Goal: Task Accomplishment & Management: Manage account settings

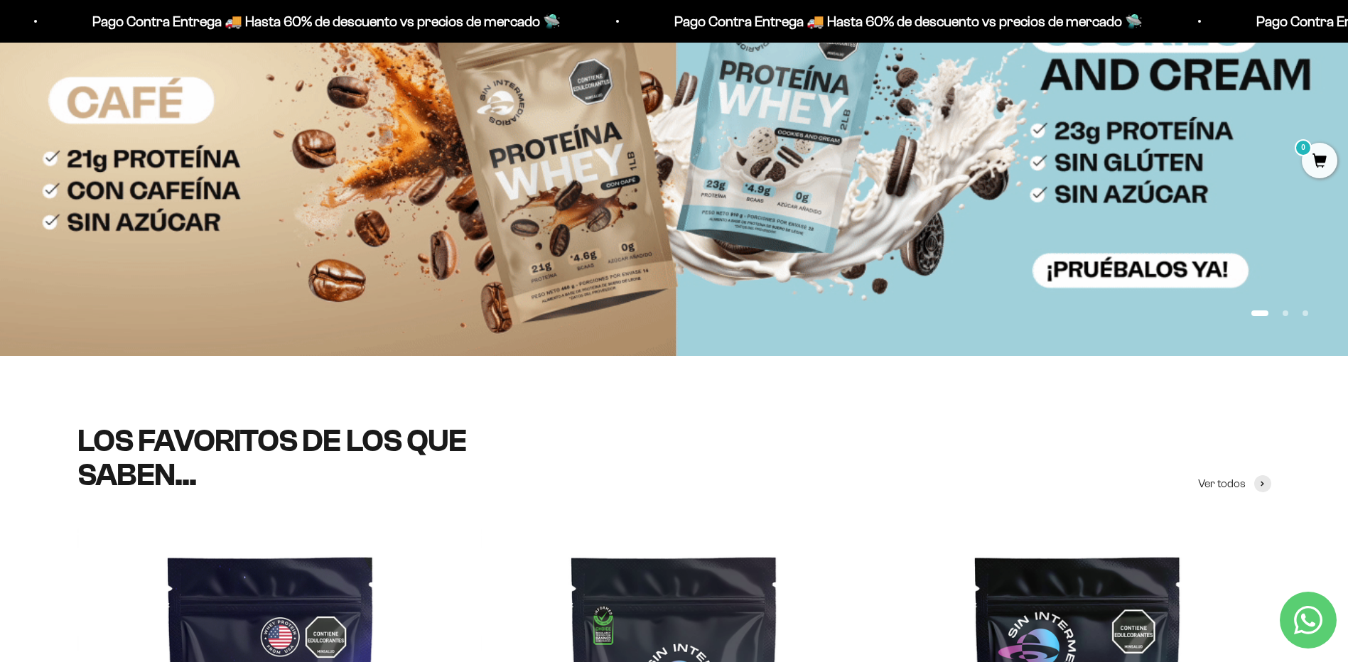
scroll to position [213, 0]
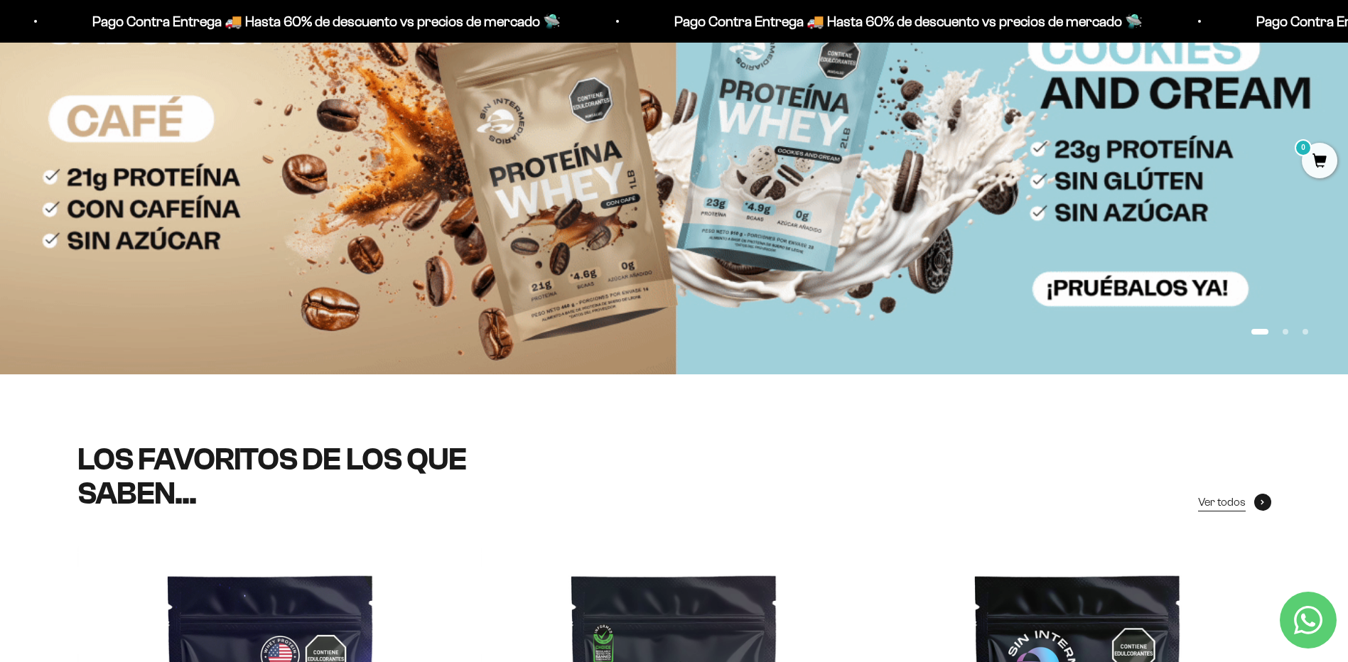
click at [1261, 505] on icon at bounding box center [1263, 503] width 4 height 6
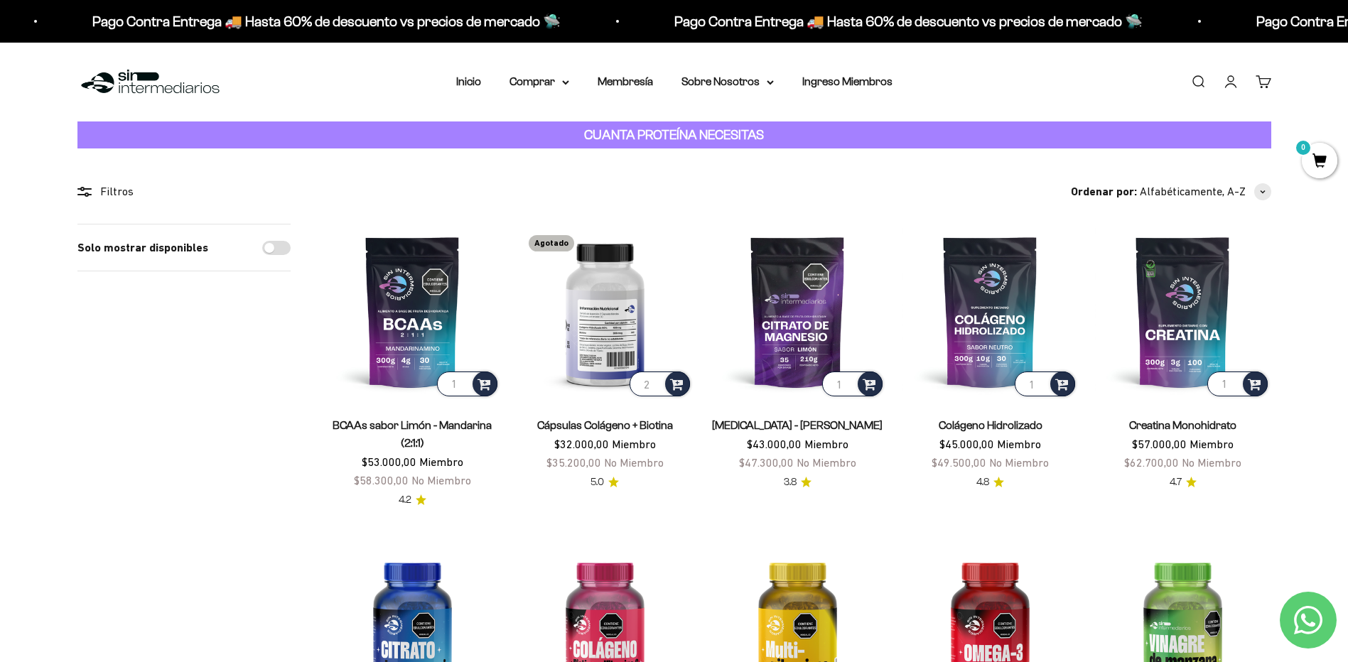
click at [655, 382] on input "2" at bounding box center [660, 384] width 60 height 25
type input "1"
click at [654, 388] on input "1" at bounding box center [660, 384] width 60 height 25
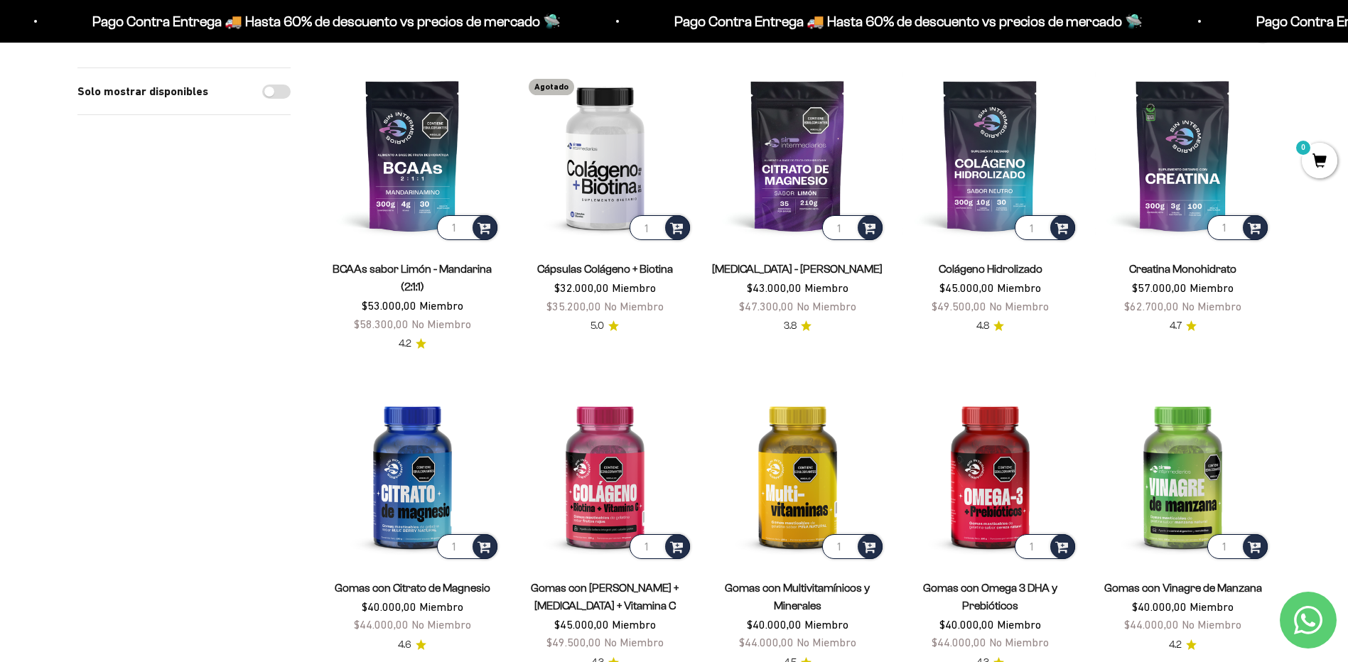
scroll to position [71, 0]
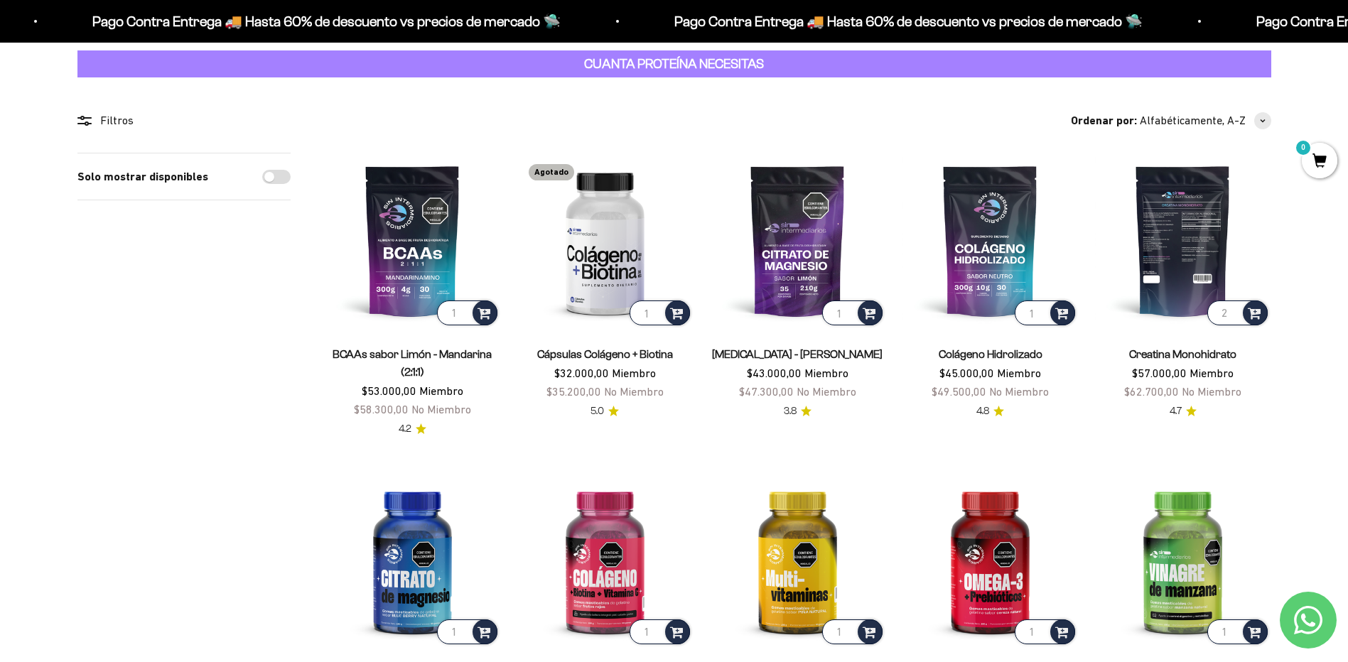
click at [1236, 308] on input "2" at bounding box center [1237, 313] width 60 height 25
type input "1"
click at [1234, 317] on input "1" at bounding box center [1237, 313] width 60 height 25
click at [1227, 314] on input "1" at bounding box center [1237, 313] width 60 height 25
click at [1259, 311] on span at bounding box center [1255, 312] width 14 height 16
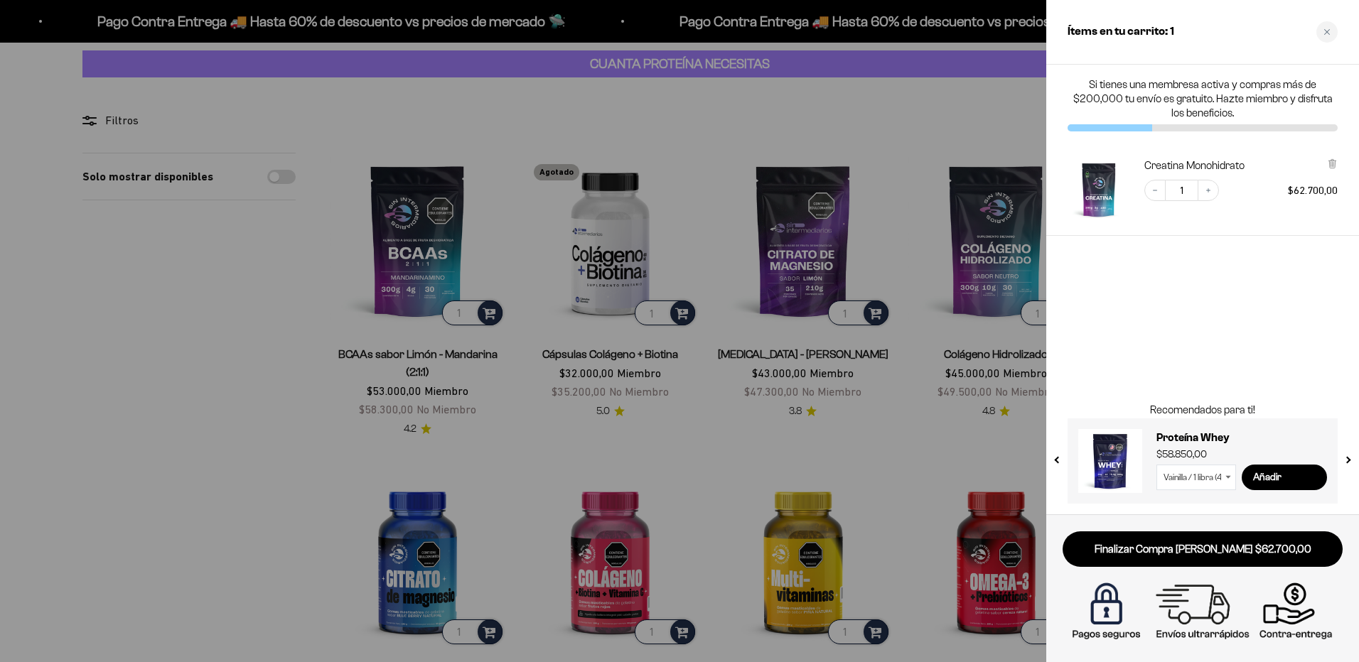
click at [948, 453] on div at bounding box center [679, 331] width 1359 height 662
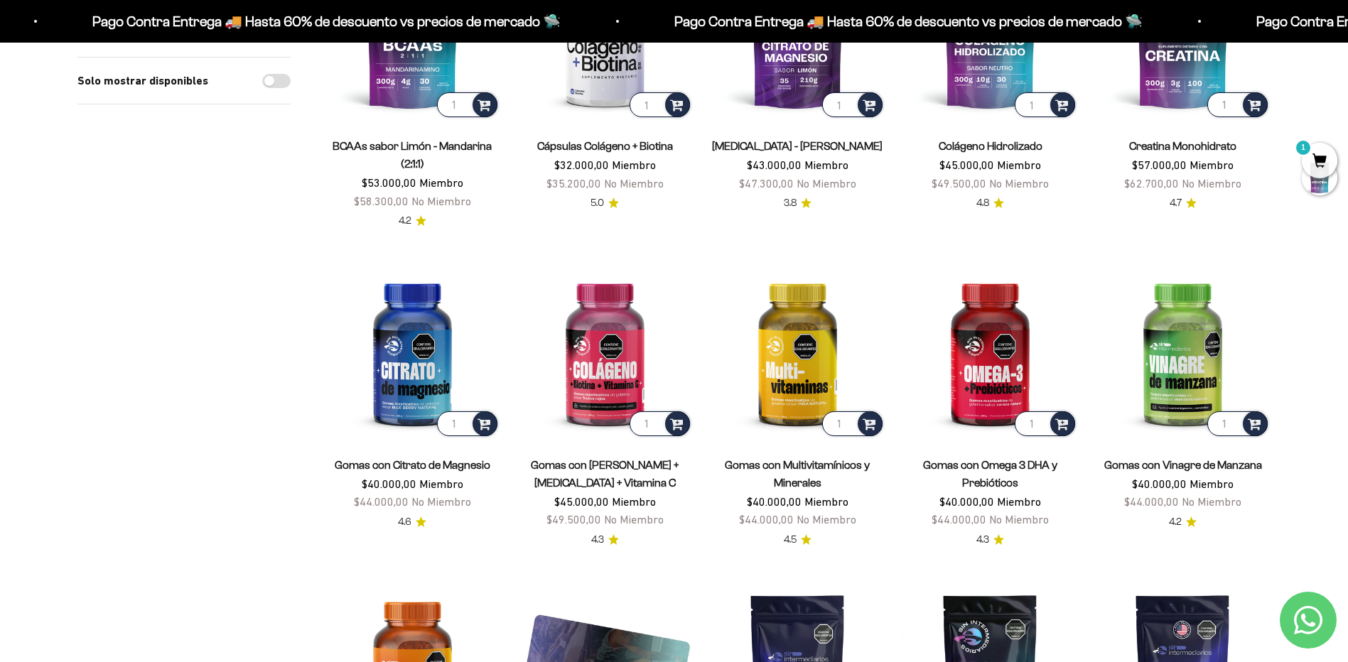
scroll to position [284, 0]
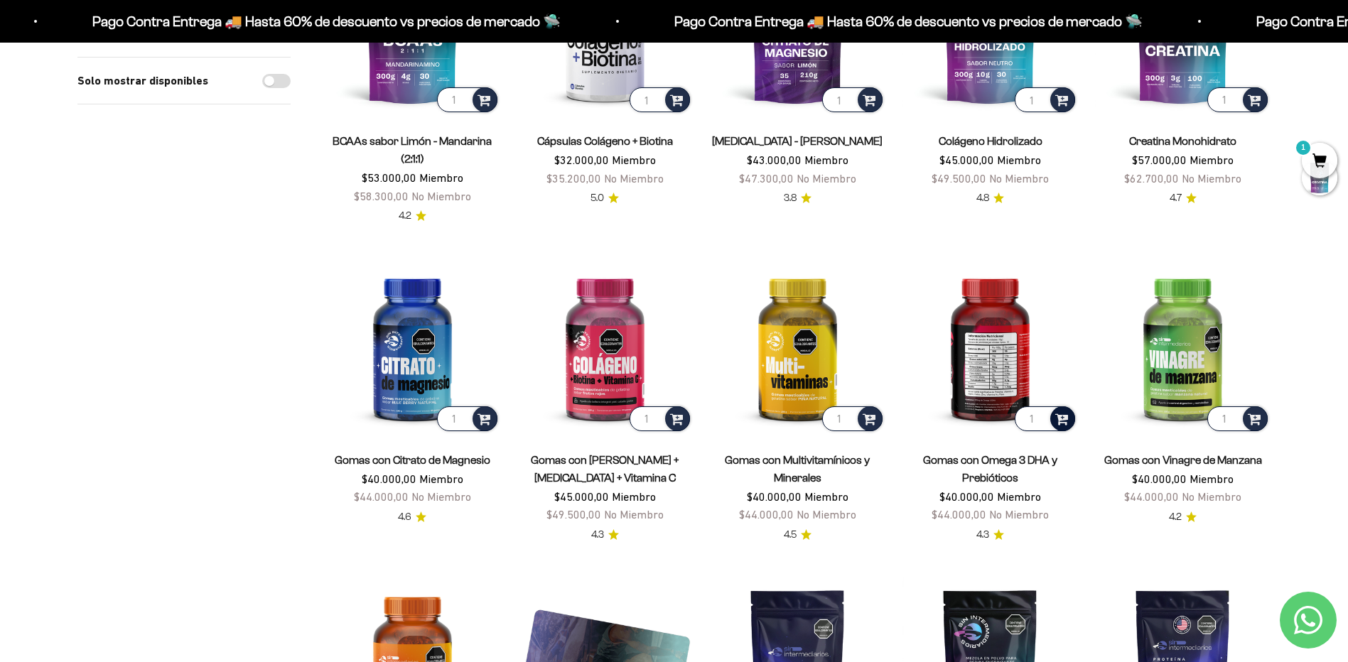
click at [1062, 414] on span at bounding box center [1062, 418] width 14 height 16
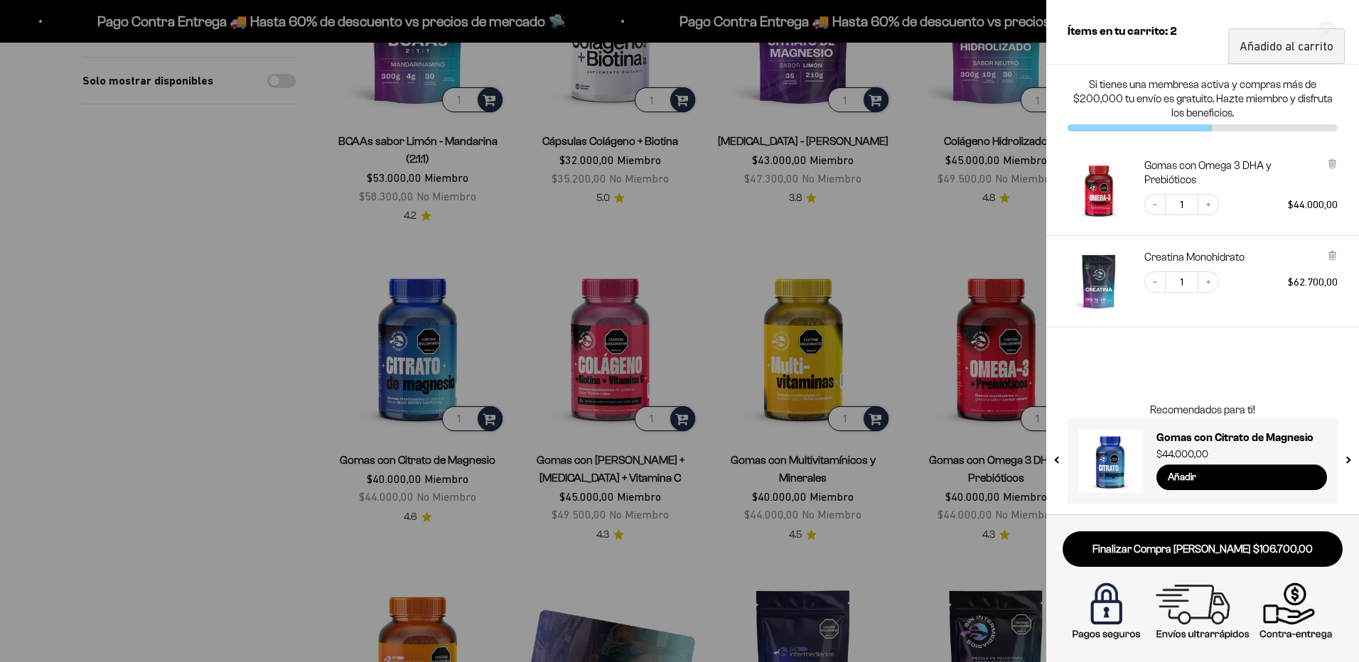
click at [682, 328] on div at bounding box center [679, 331] width 1359 height 662
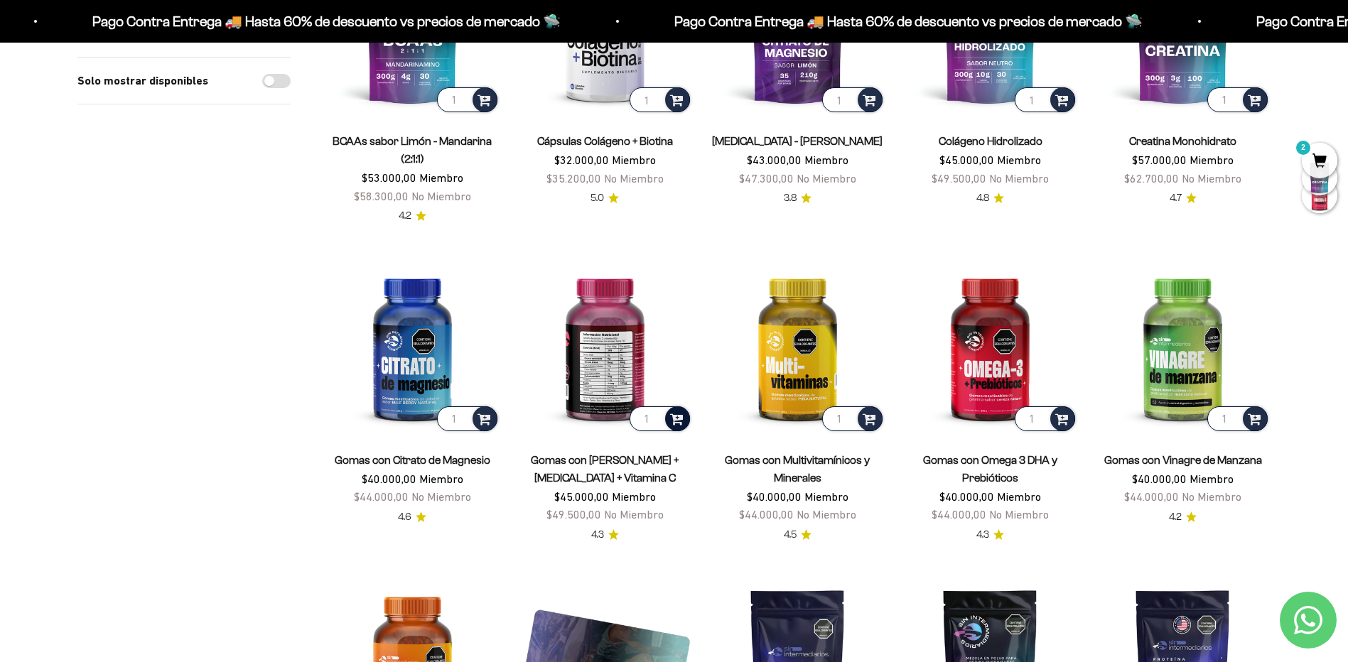
click at [674, 416] on span at bounding box center [677, 418] width 14 height 16
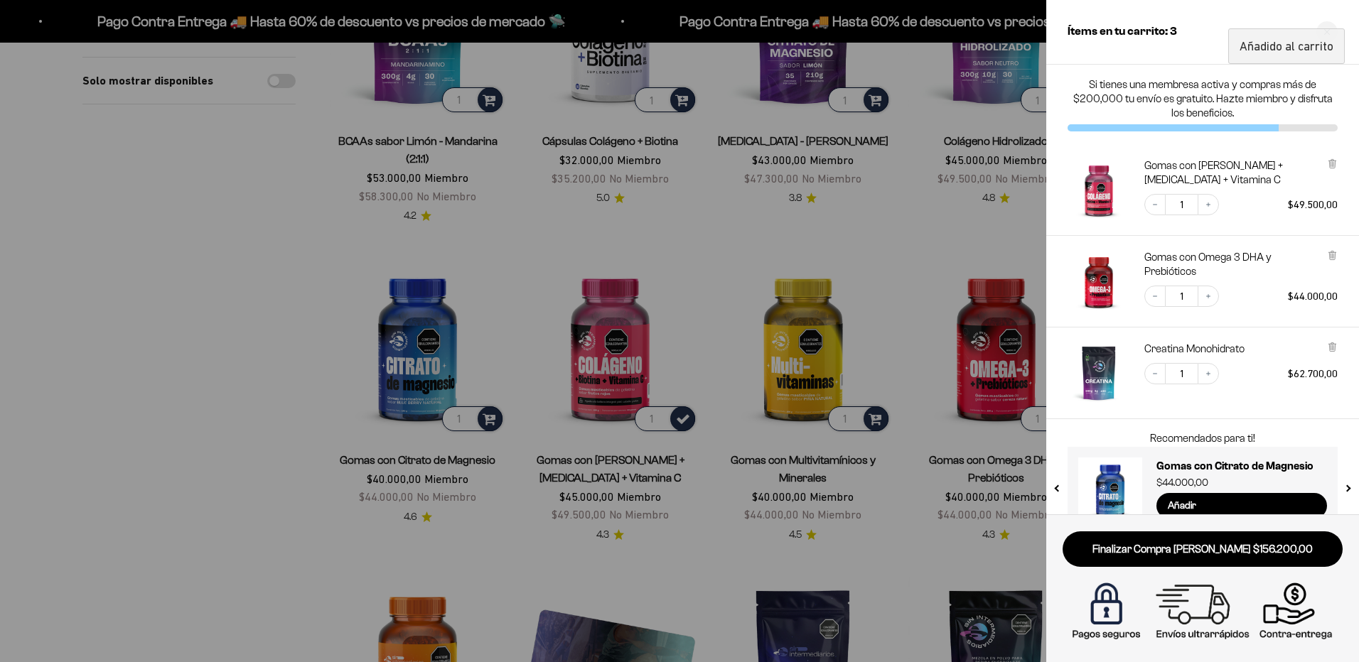
click at [878, 497] on div at bounding box center [679, 331] width 1359 height 662
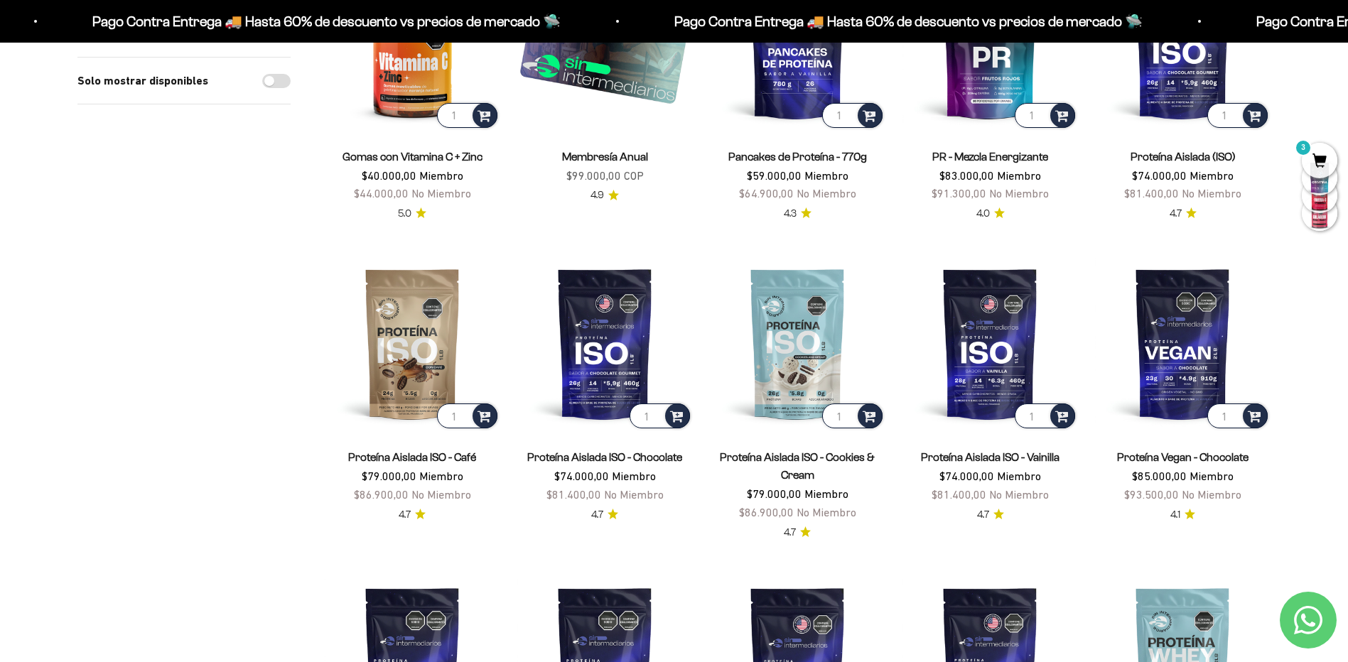
scroll to position [924, 0]
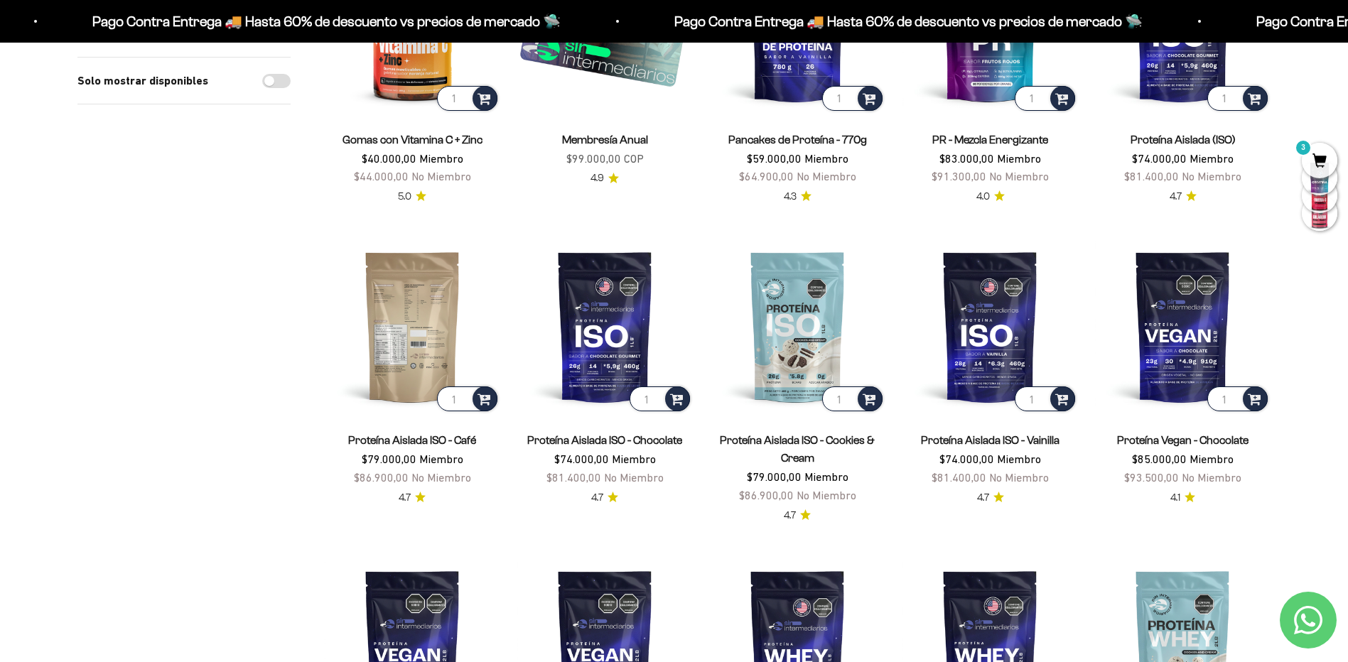
click at [414, 336] on img at bounding box center [413, 327] width 176 height 176
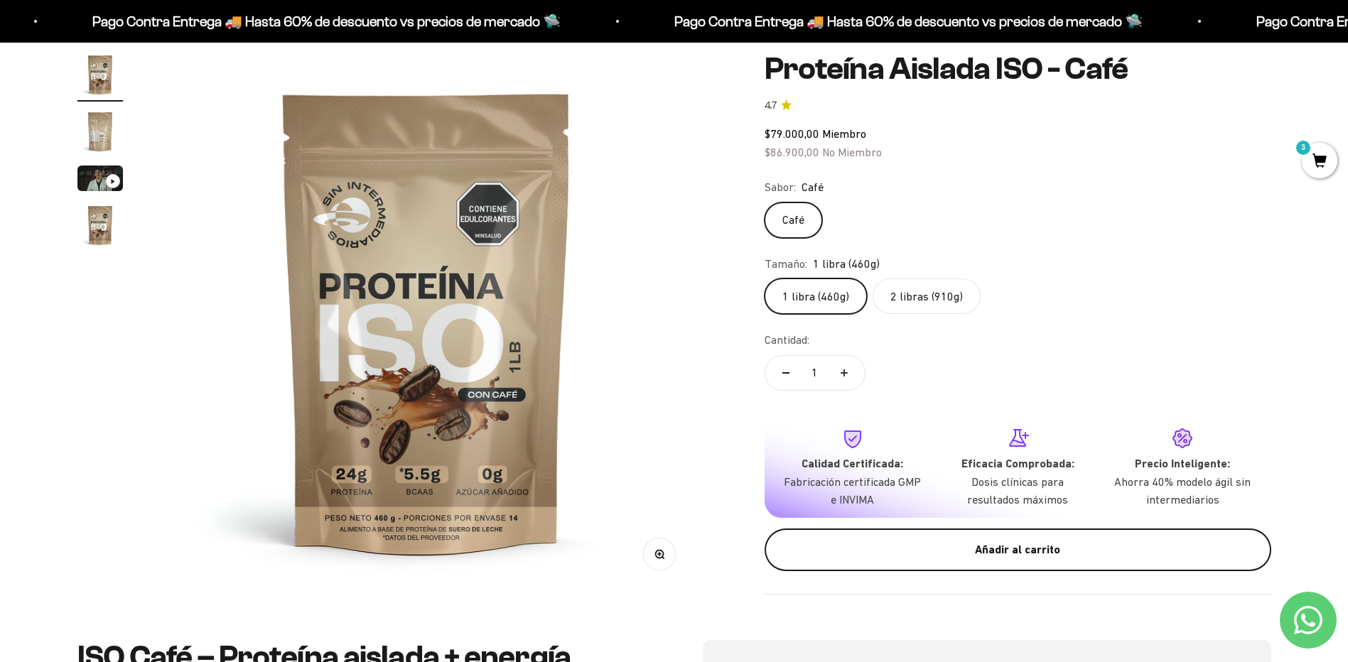
click at [1007, 555] on div "Añadir al carrito" at bounding box center [1018, 550] width 450 height 18
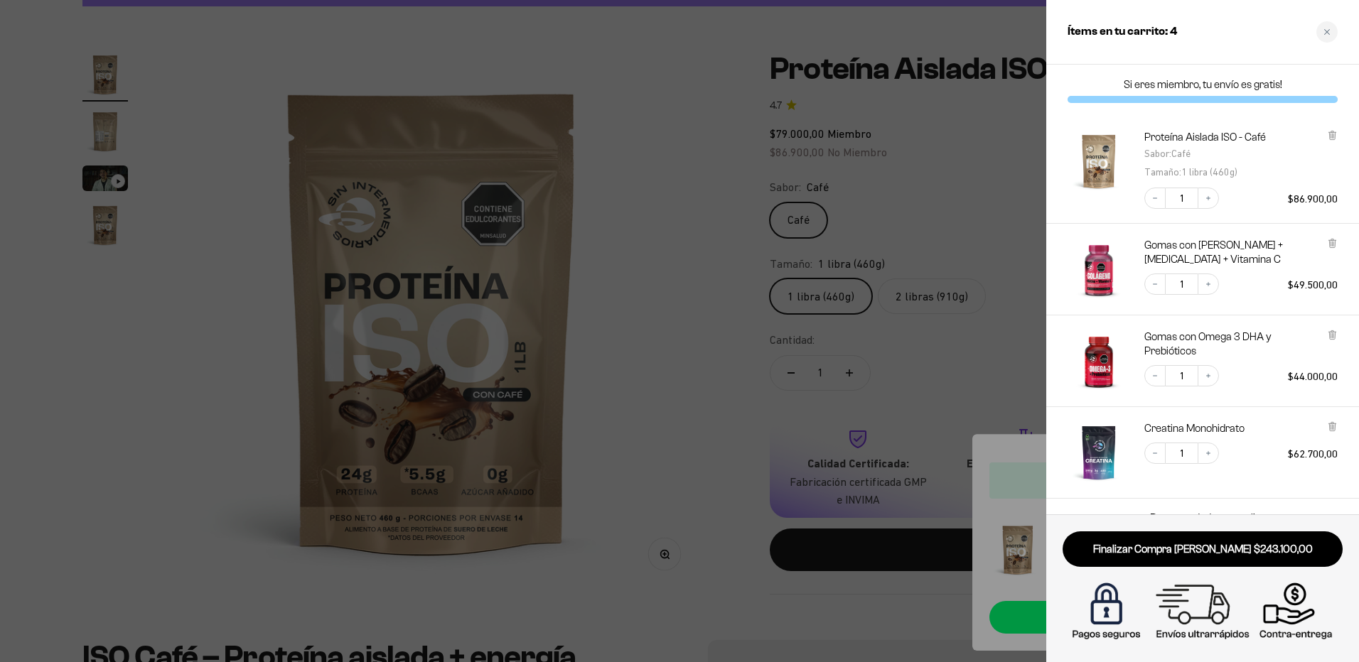
click at [961, 227] on div at bounding box center [679, 331] width 1359 height 662
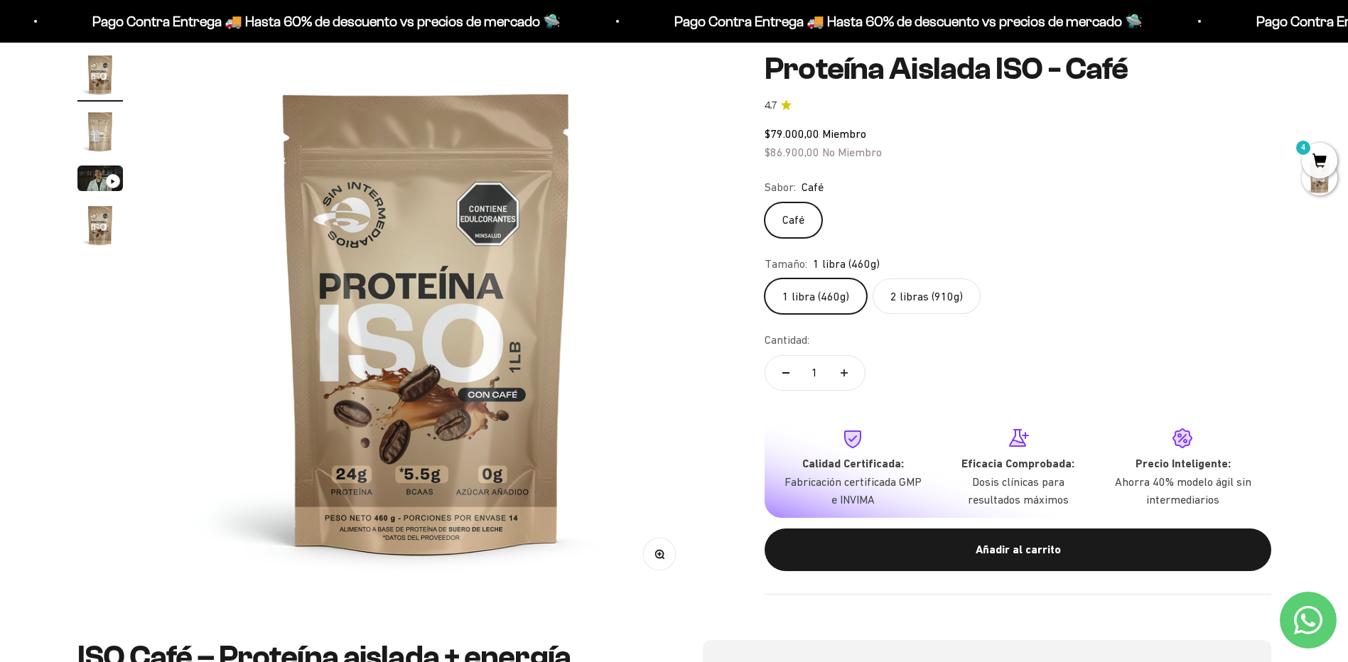
click at [920, 293] on label "2 libras (910g)" at bounding box center [927, 297] width 108 height 36
click at [765, 279] on input "2 libras (910g)" at bounding box center [764, 278] width 1 height 1
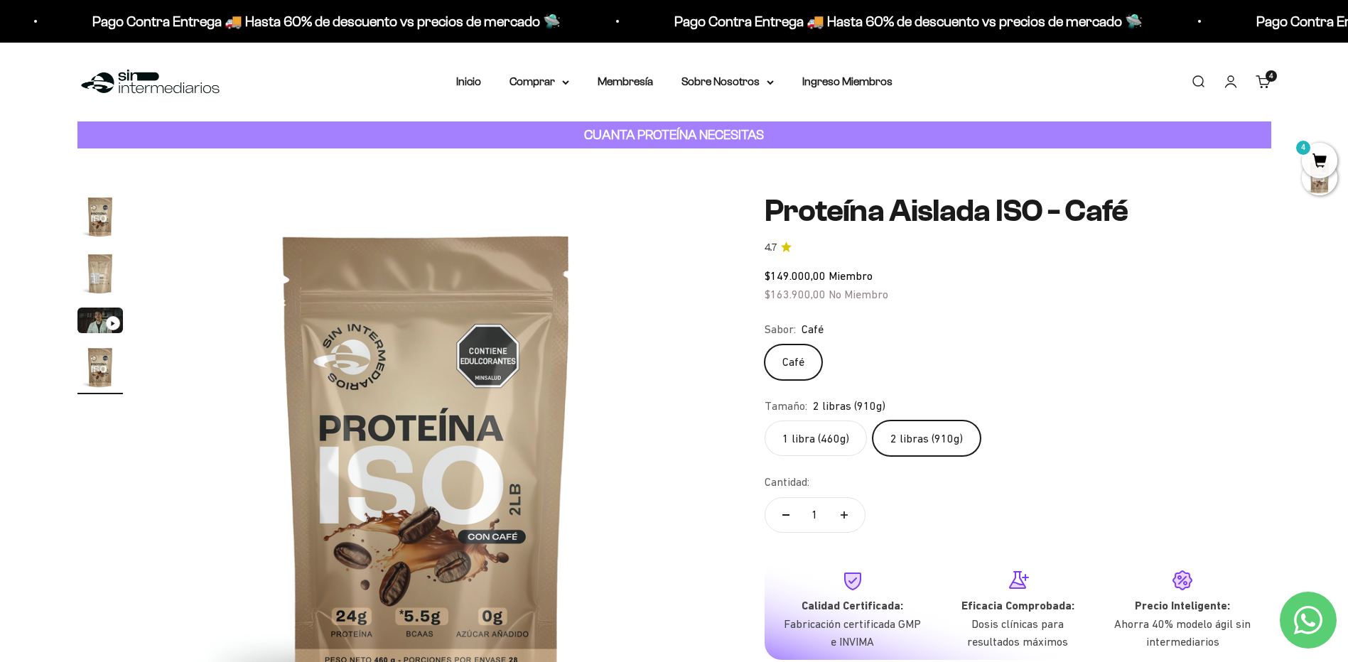
click at [792, 436] on label "1 libra (460g)" at bounding box center [816, 439] width 102 height 36
click at [765, 421] on input "1 libra (460g)" at bounding box center [764, 420] width 1 height 1
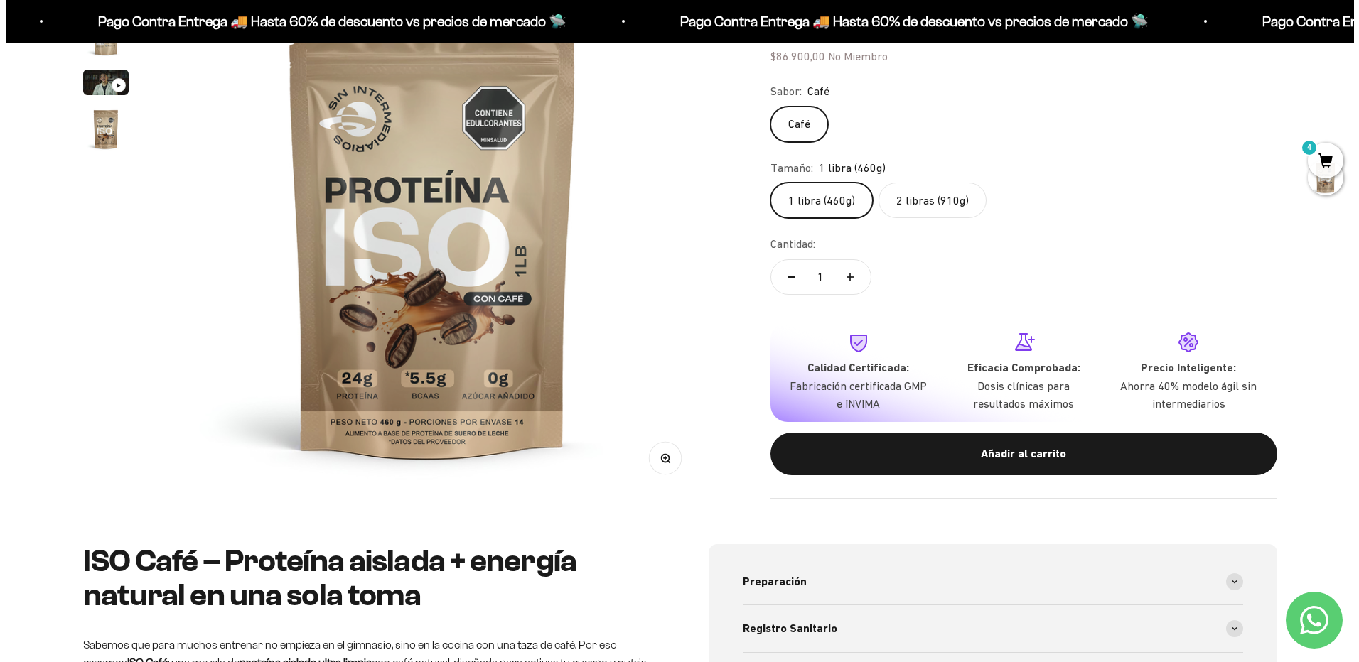
scroll to position [213, 0]
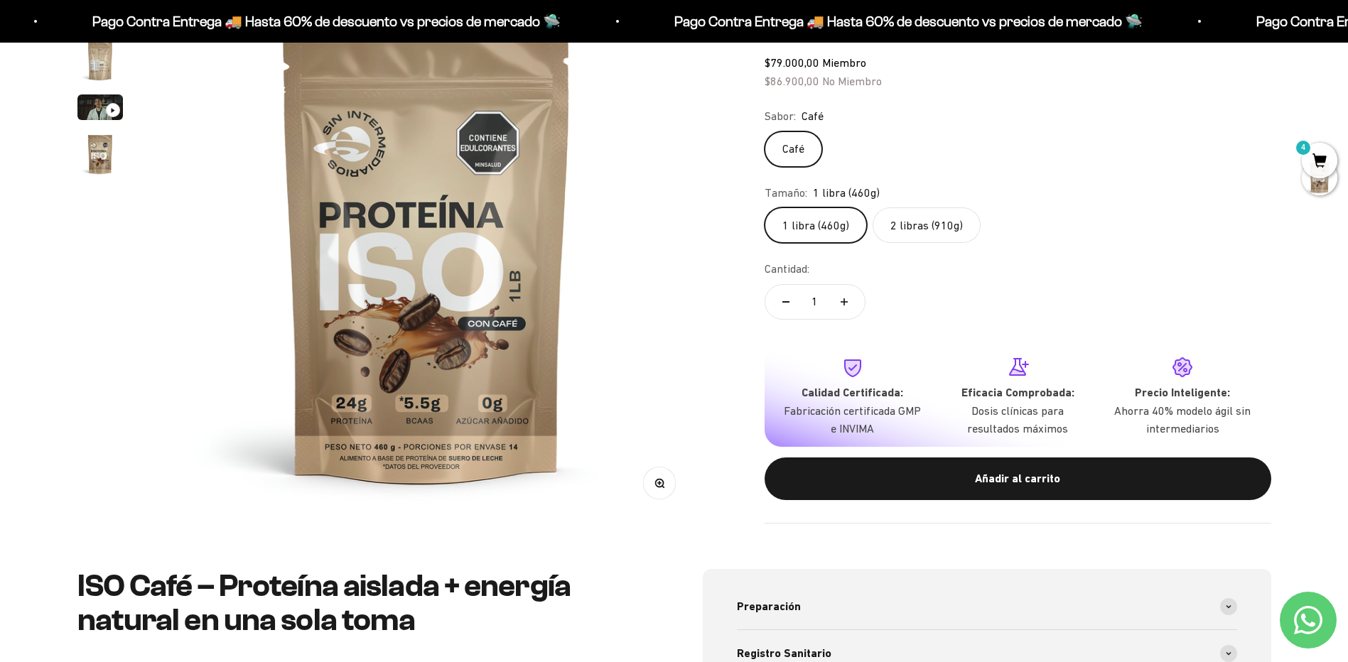
click at [1317, 161] on span "4" at bounding box center [1320, 161] width 36 height 36
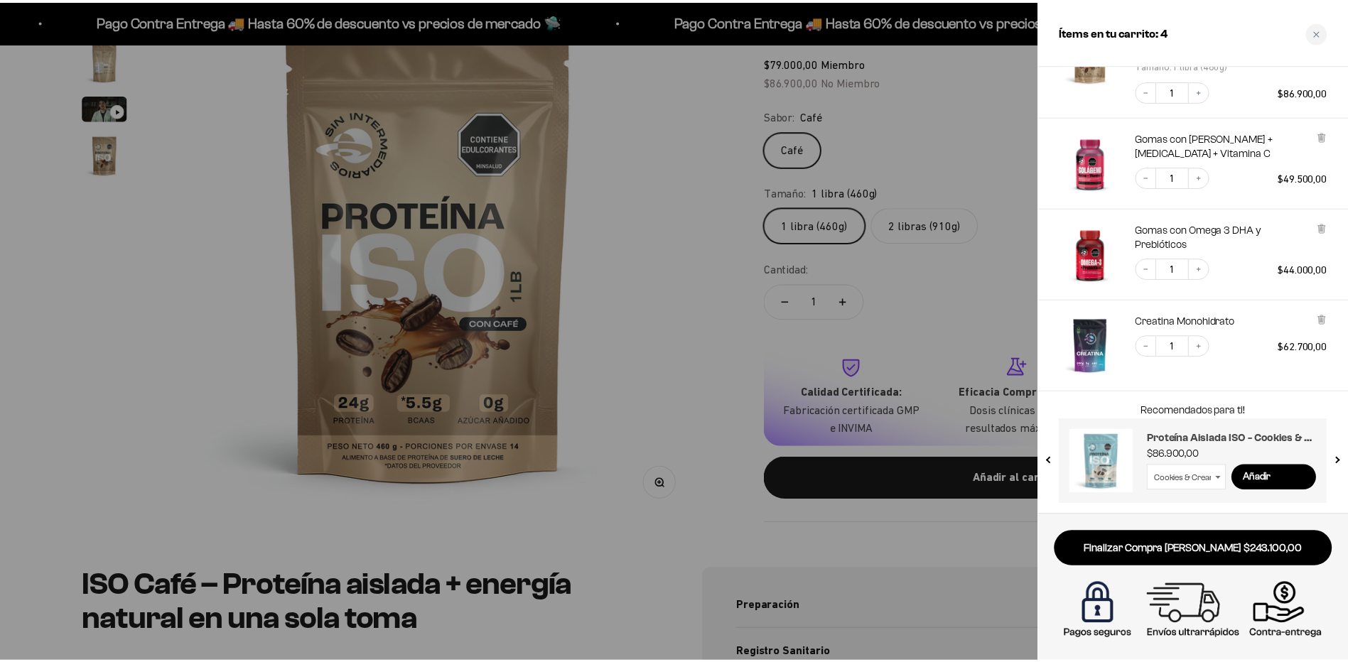
scroll to position [108, 0]
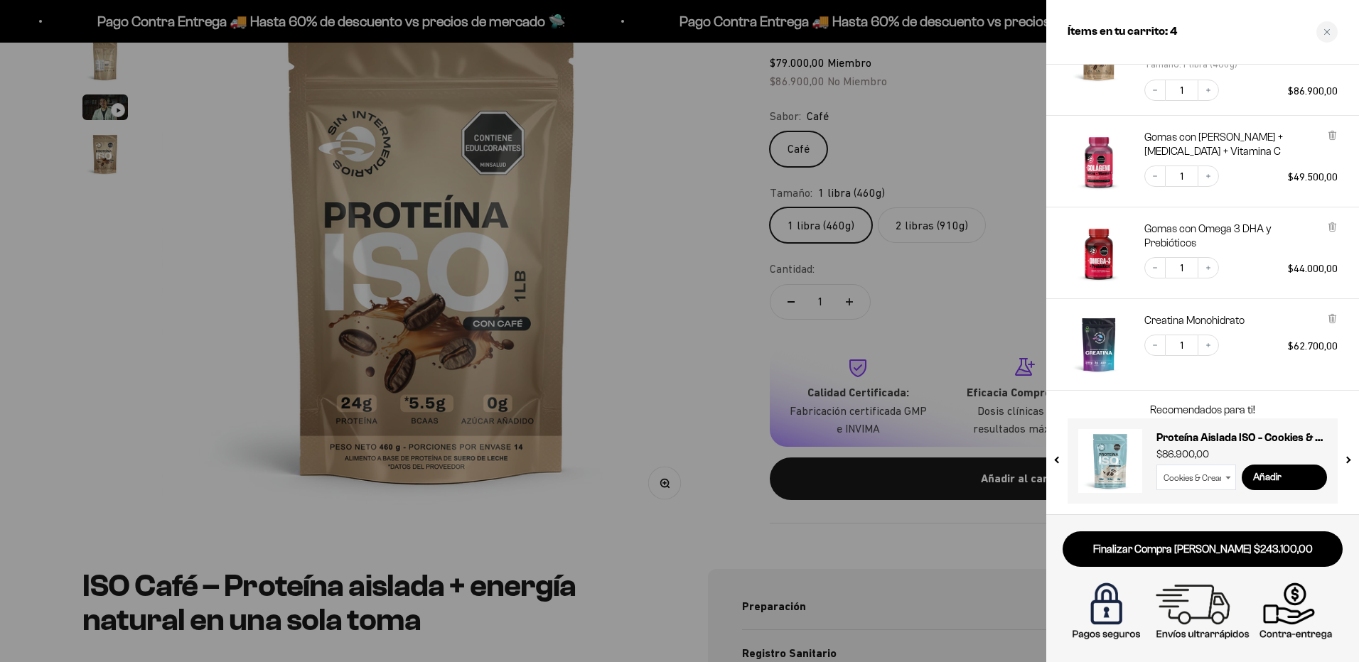
click at [629, 244] on div at bounding box center [679, 331] width 1359 height 662
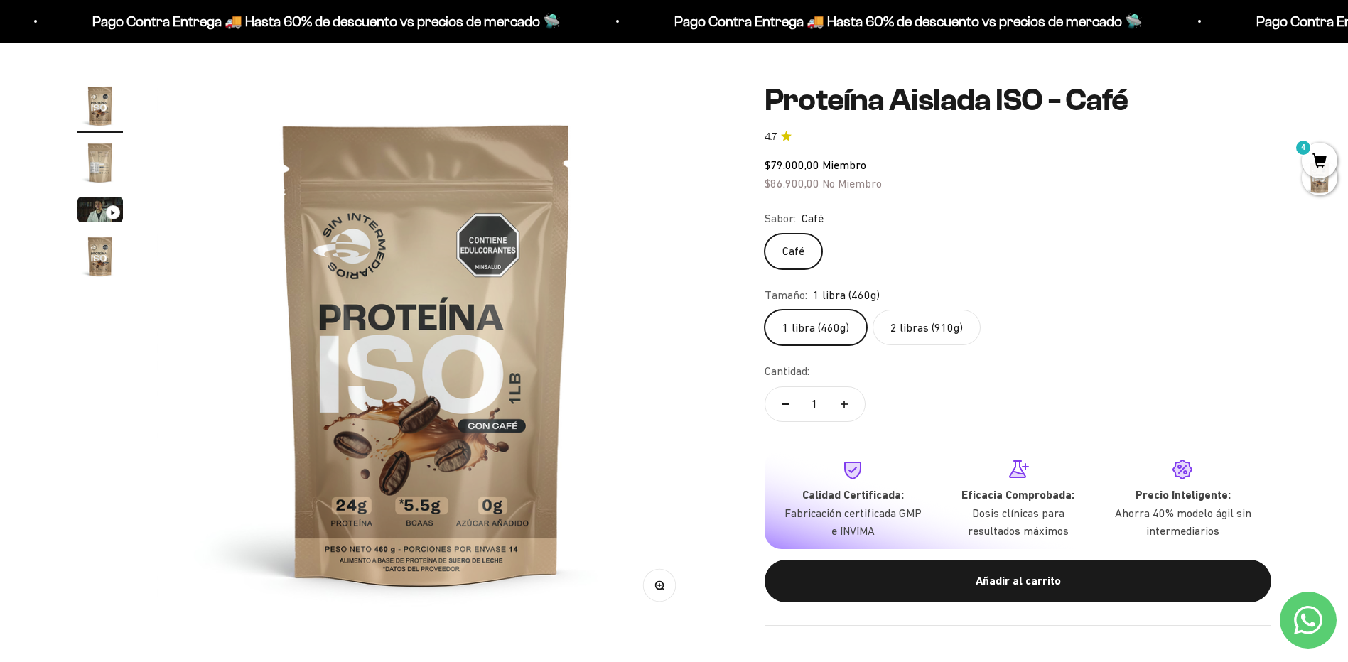
scroll to position [0, 0]
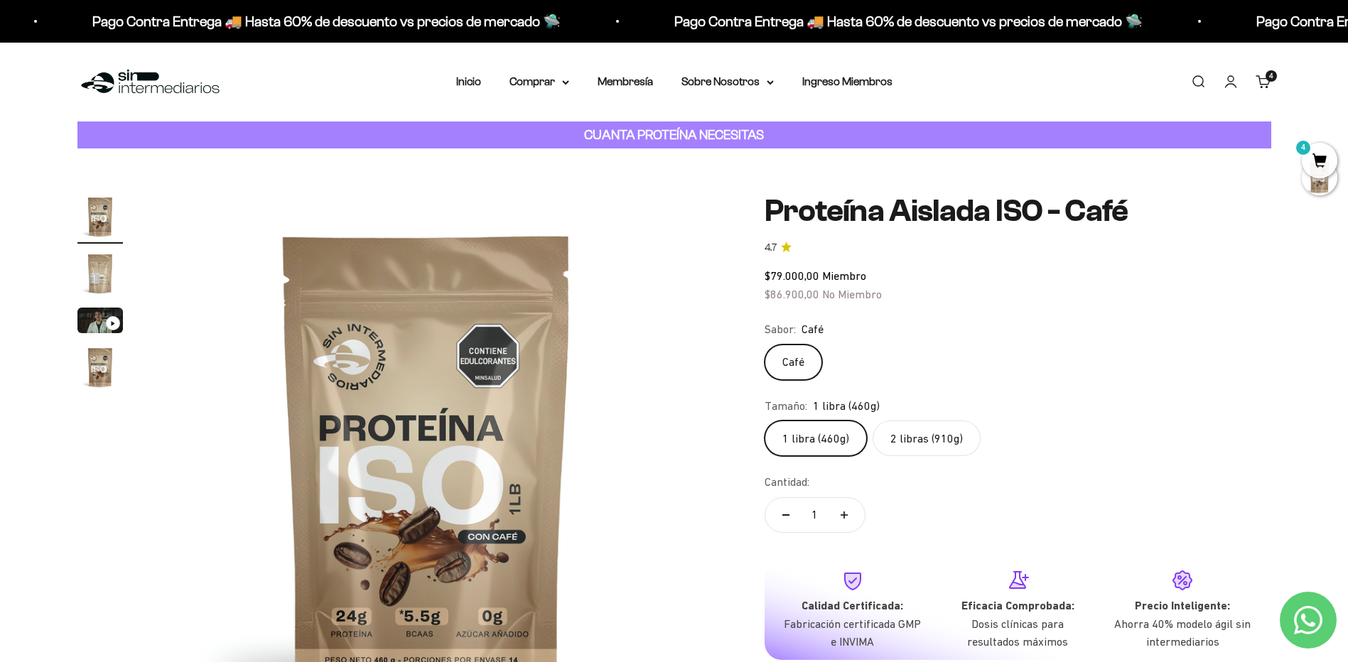
click at [161, 84] on img at bounding box center [150, 82] width 146 height 31
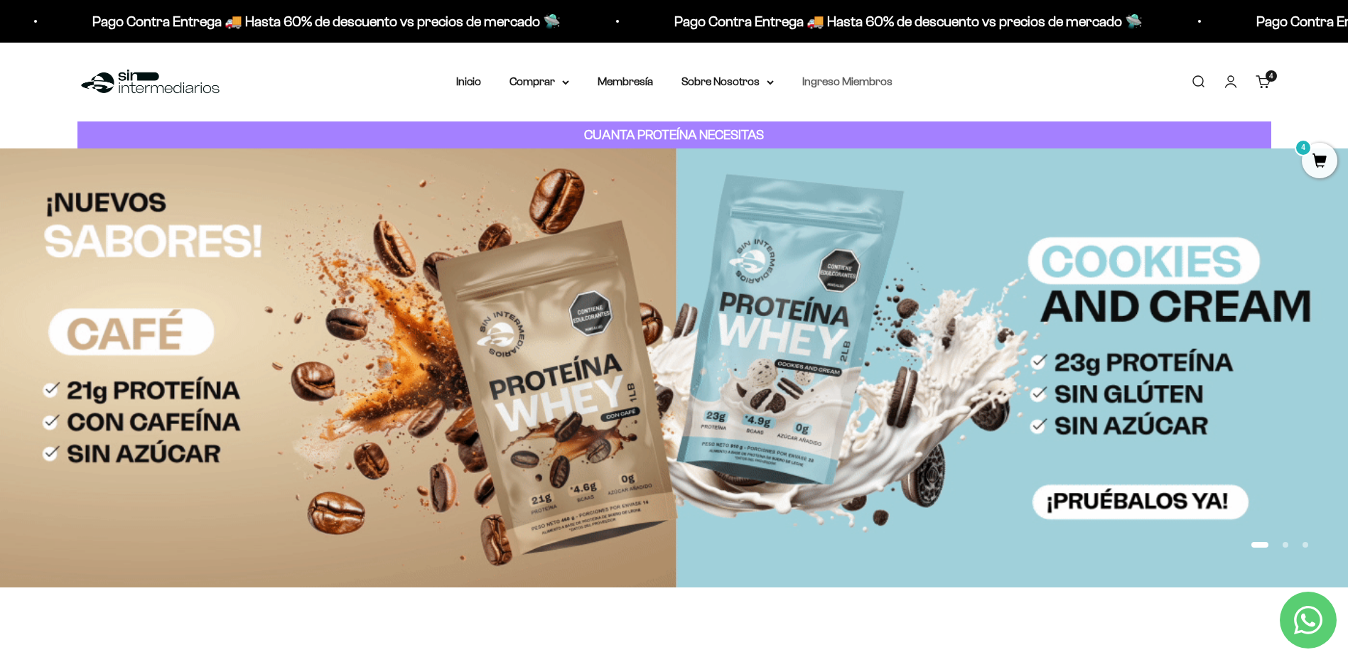
click at [848, 81] on link "Ingreso Miembros" at bounding box center [847, 81] width 90 height 12
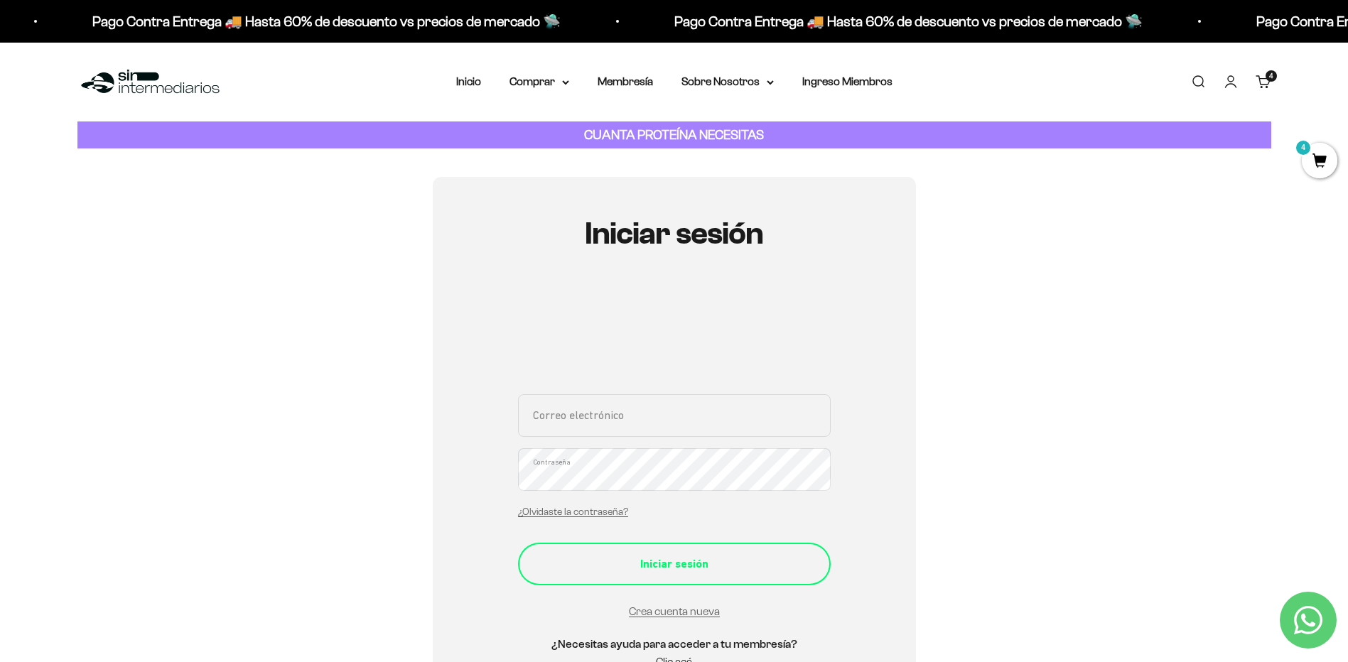
type input "[PERSON_NAME][EMAIL_ADDRESS][PERSON_NAME][DOMAIN_NAME]"
click at [688, 567] on div "Iniciar sesión" at bounding box center [674, 564] width 256 height 18
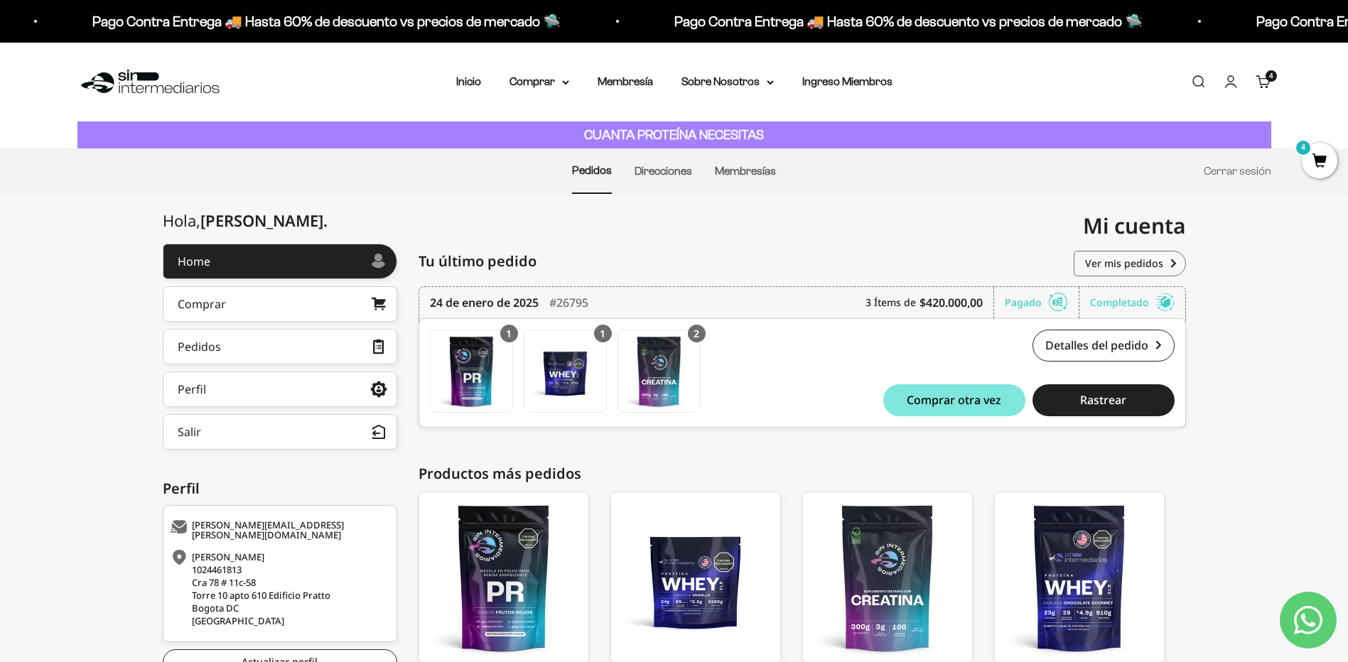
click at [1312, 166] on span "4" at bounding box center [1320, 161] width 36 height 36
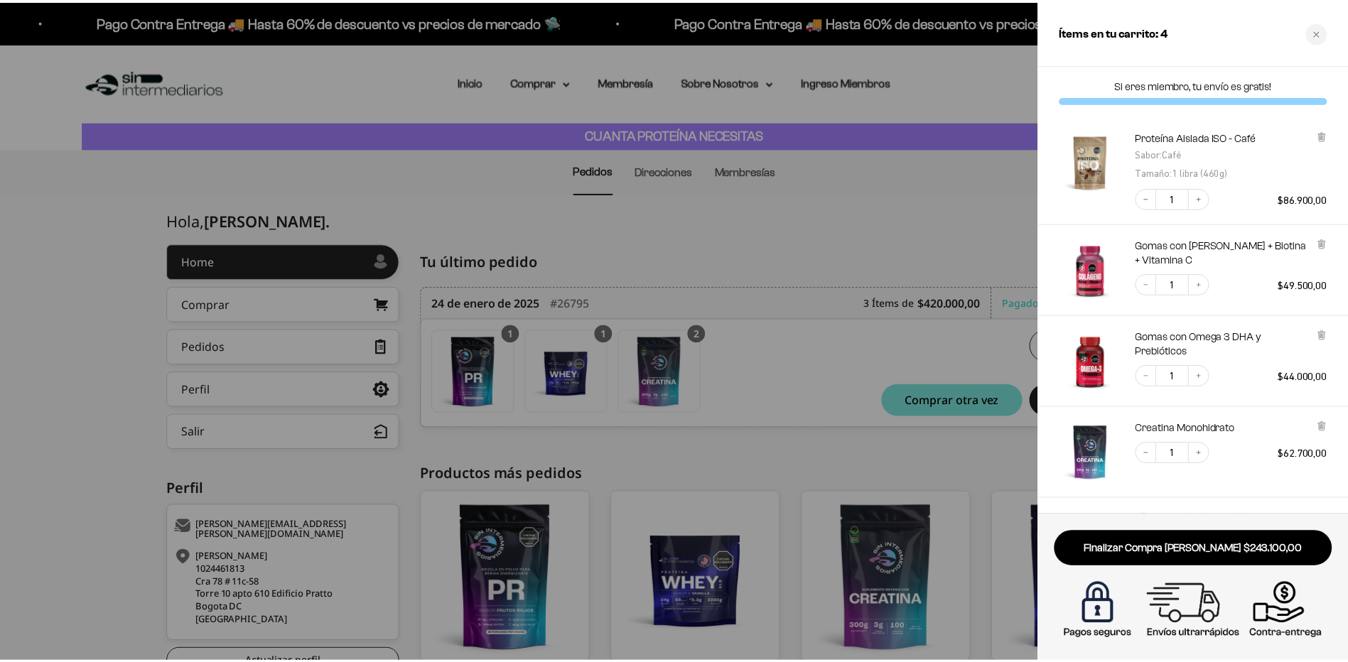
scroll to position [108, 0]
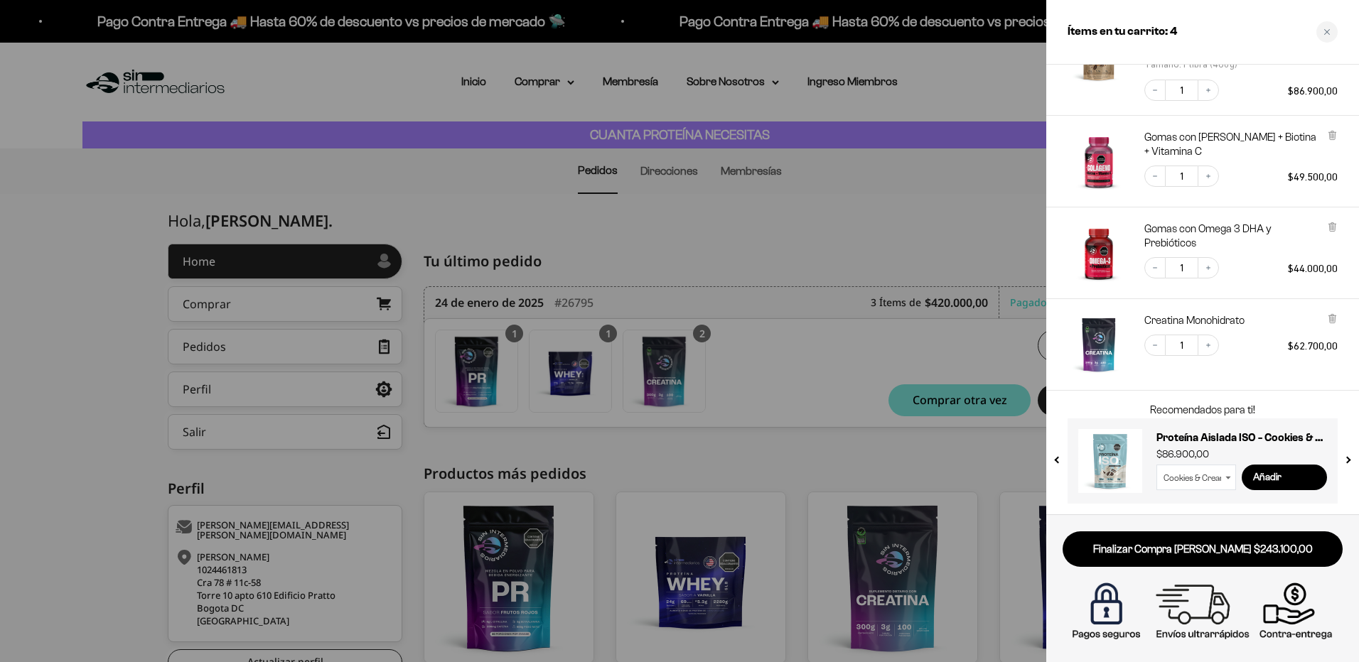
click at [668, 241] on div at bounding box center [679, 331] width 1359 height 662
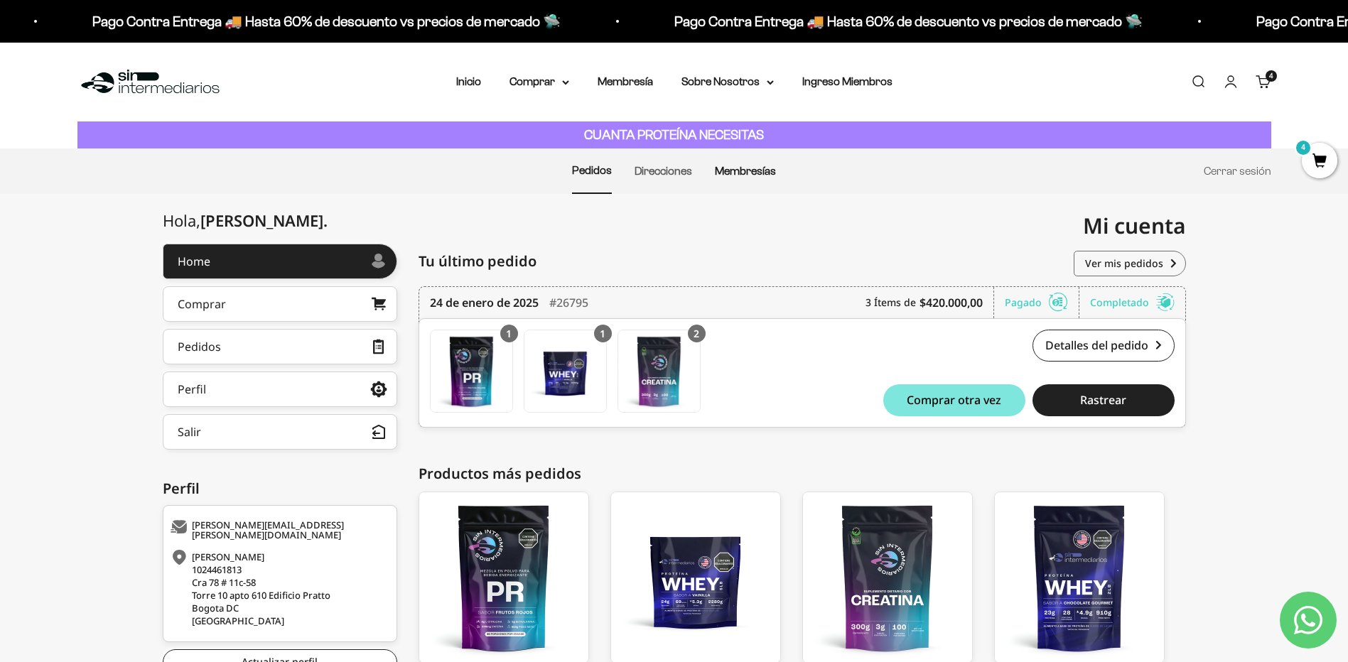
click at [766, 169] on link "Membresías" at bounding box center [745, 171] width 61 height 12
click at [735, 171] on link "Membresías" at bounding box center [745, 171] width 61 height 12
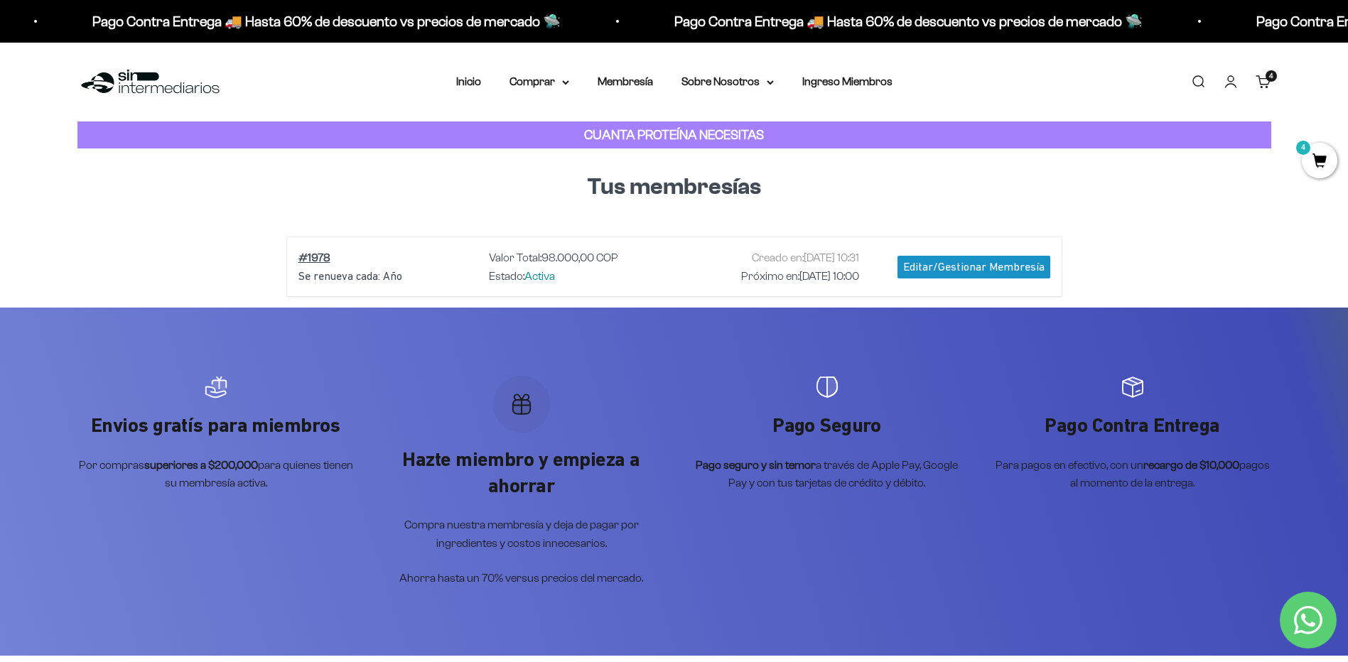
click at [1318, 158] on span "4" at bounding box center [1320, 161] width 36 height 36
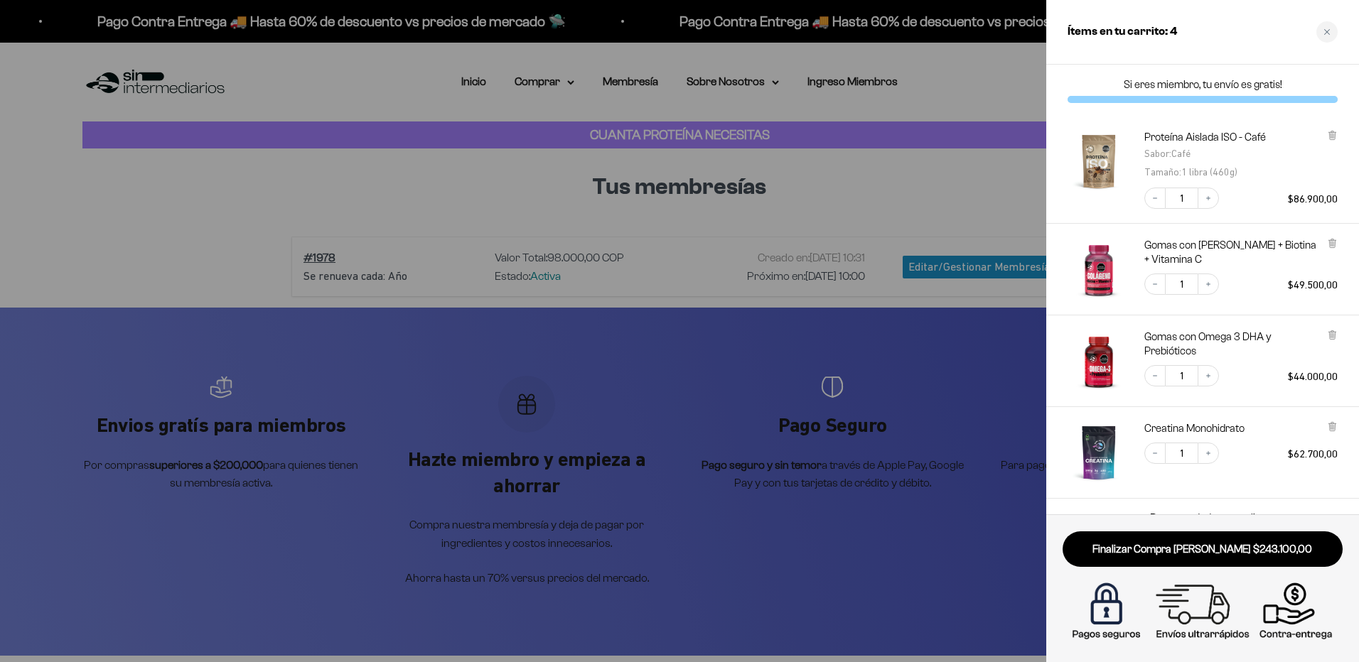
click at [873, 195] on div at bounding box center [679, 331] width 1359 height 662
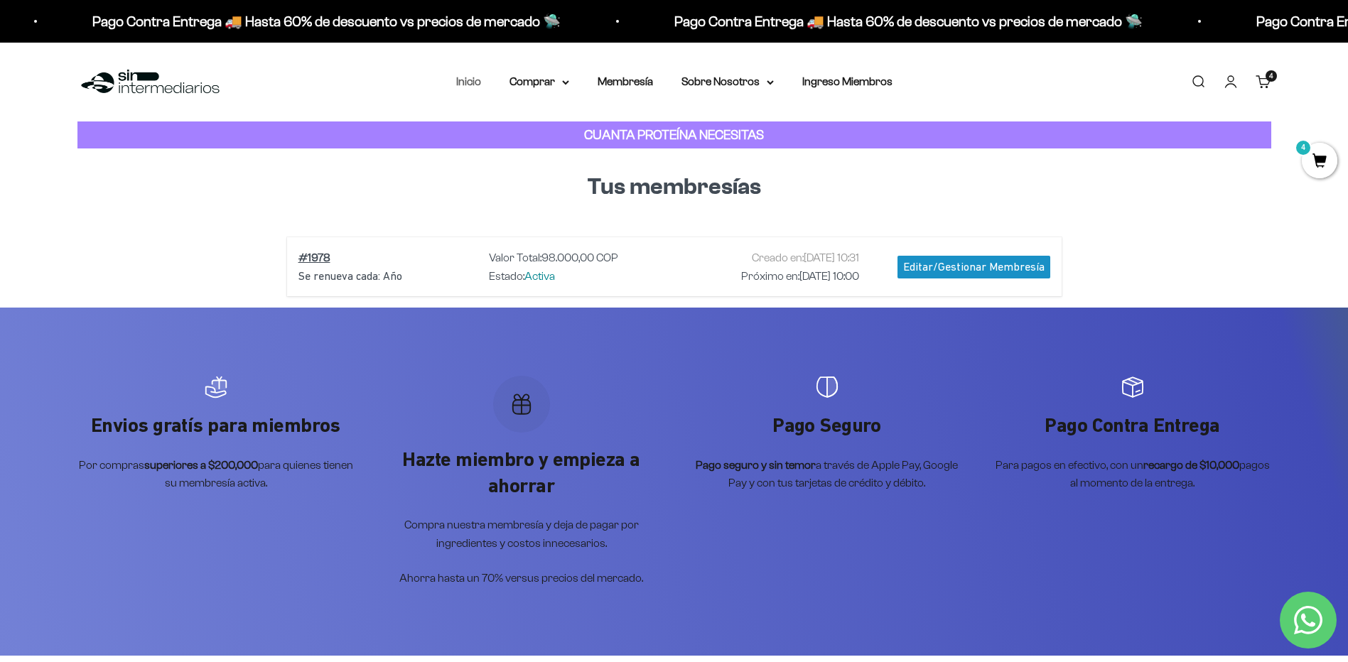
click at [460, 85] on link "Inicio" at bounding box center [468, 81] width 25 height 12
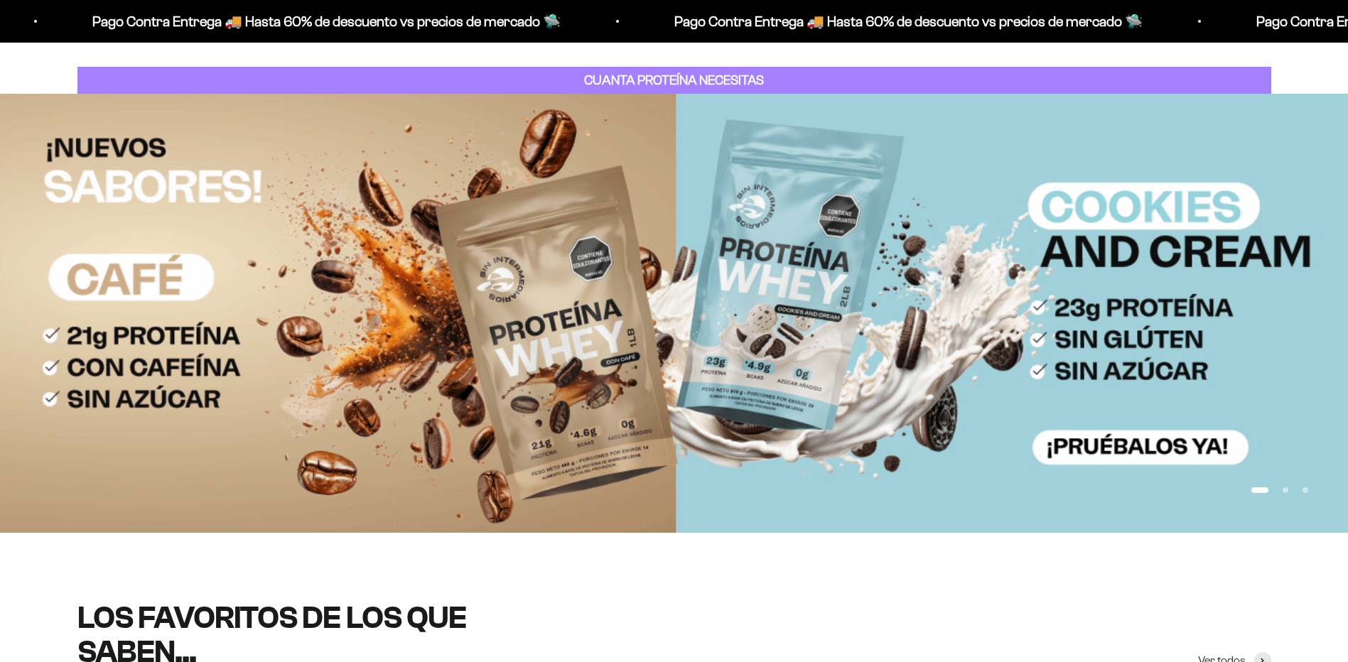
scroll to position [71, 0]
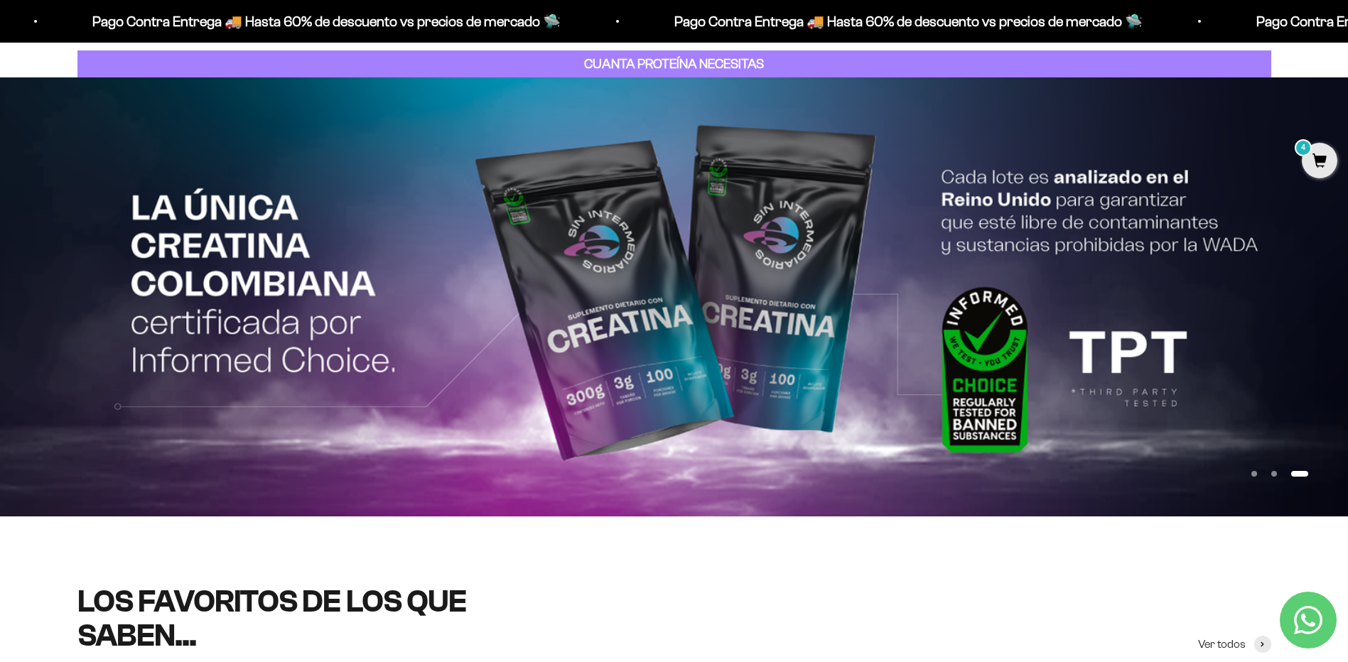
click at [102, 306] on img at bounding box center [674, 296] width 1348 height 439
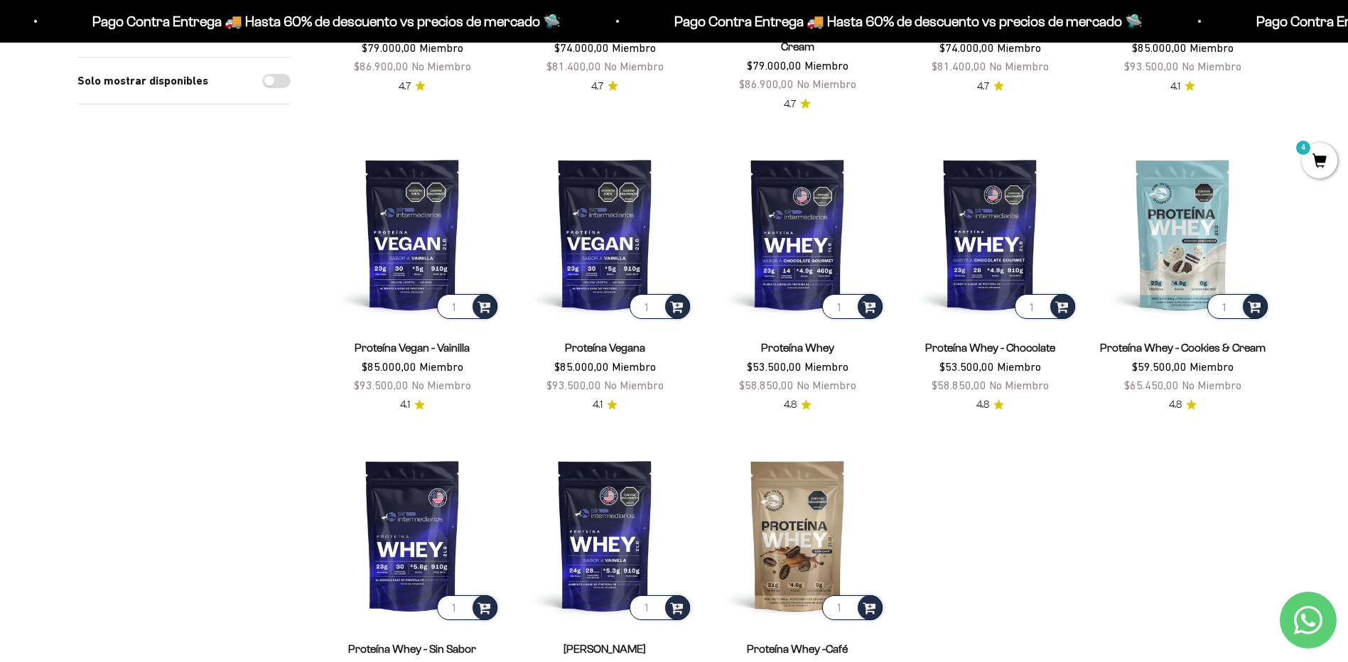
scroll to position [1421, 0]
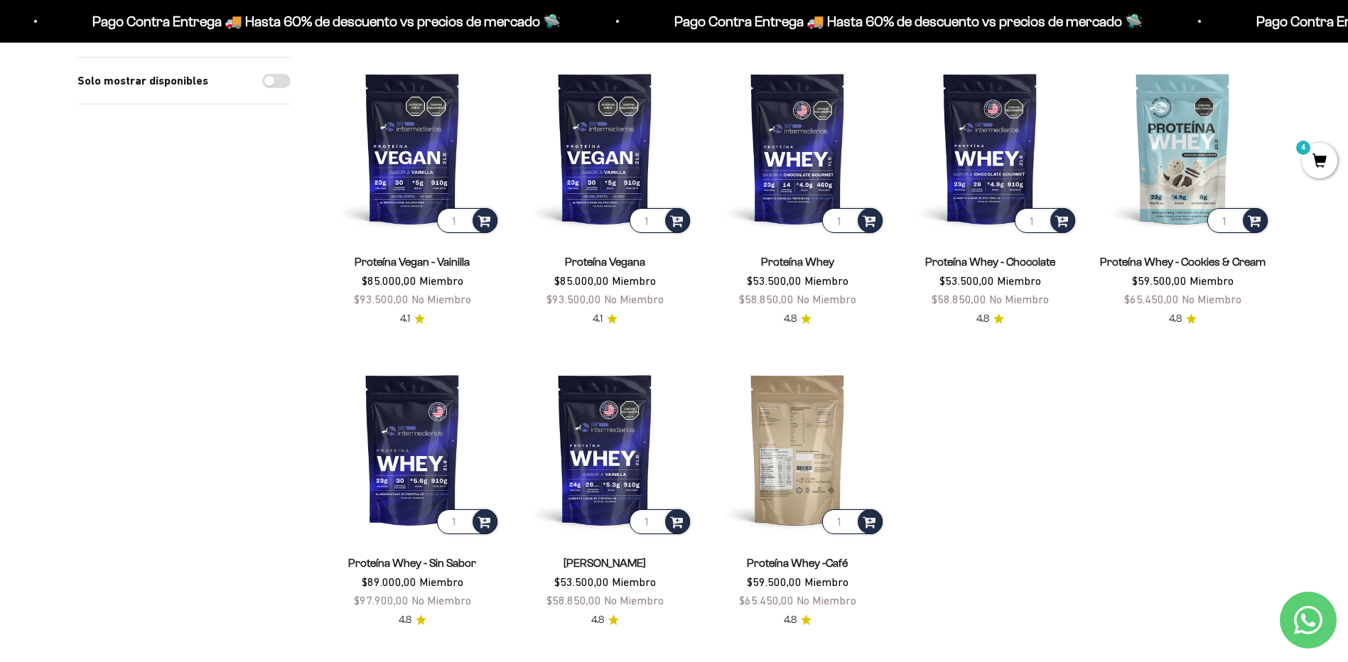
click at [800, 472] on img at bounding box center [798, 450] width 176 height 176
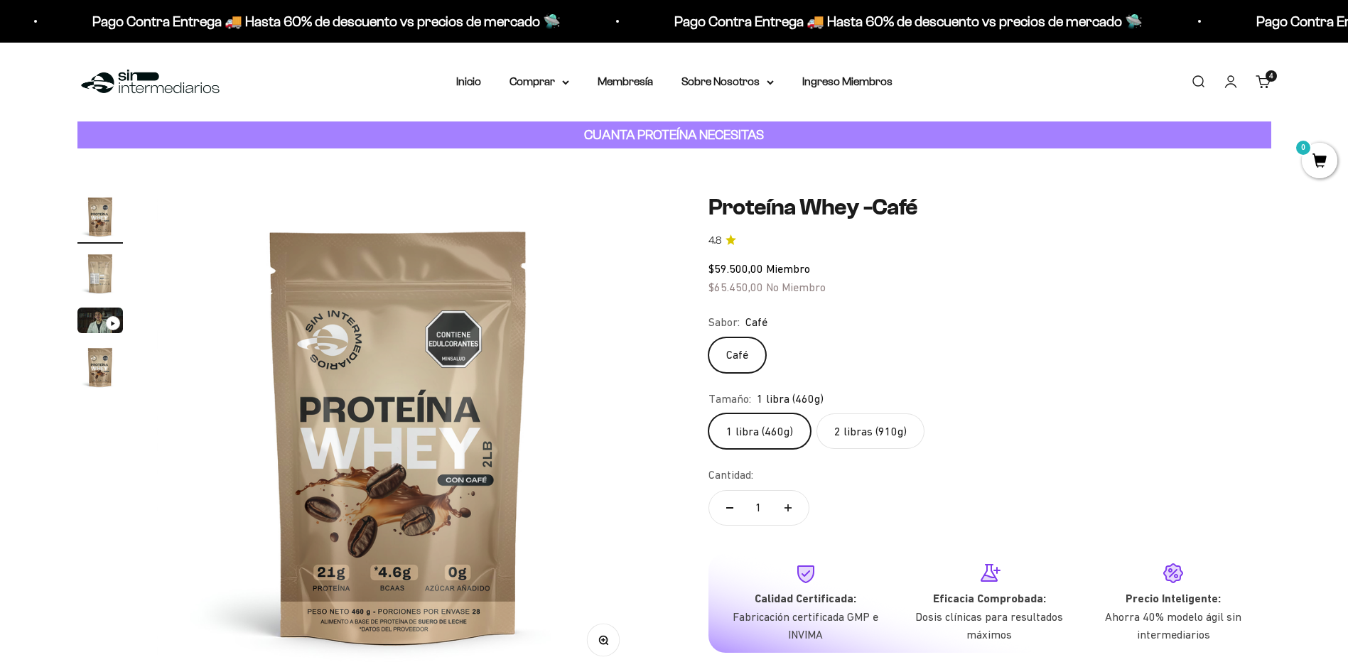
click at [858, 437] on label "2 libras (910g)" at bounding box center [870, 432] width 108 height 36
click at [708, 414] on input "2 libras (910g)" at bounding box center [708, 413] width 1 height 1
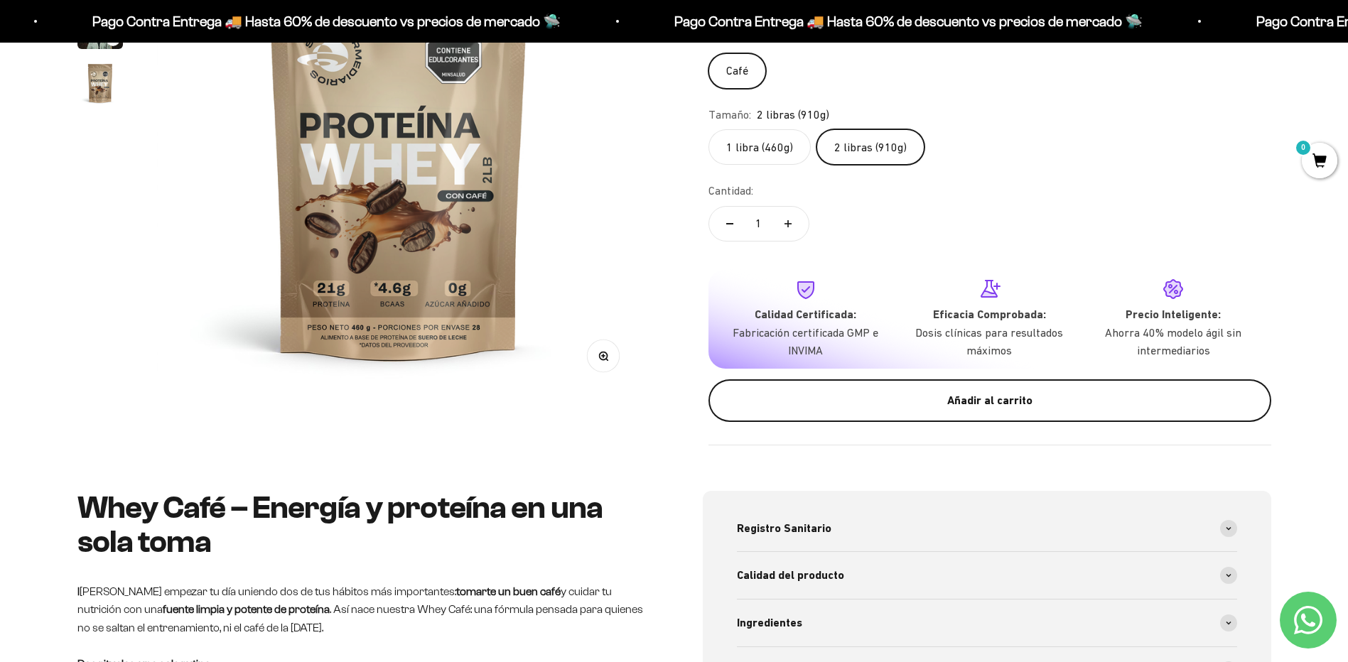
click at [993, 403] on div "Añadir al carrito" at bounding box center [990, 401] width 506 height 18
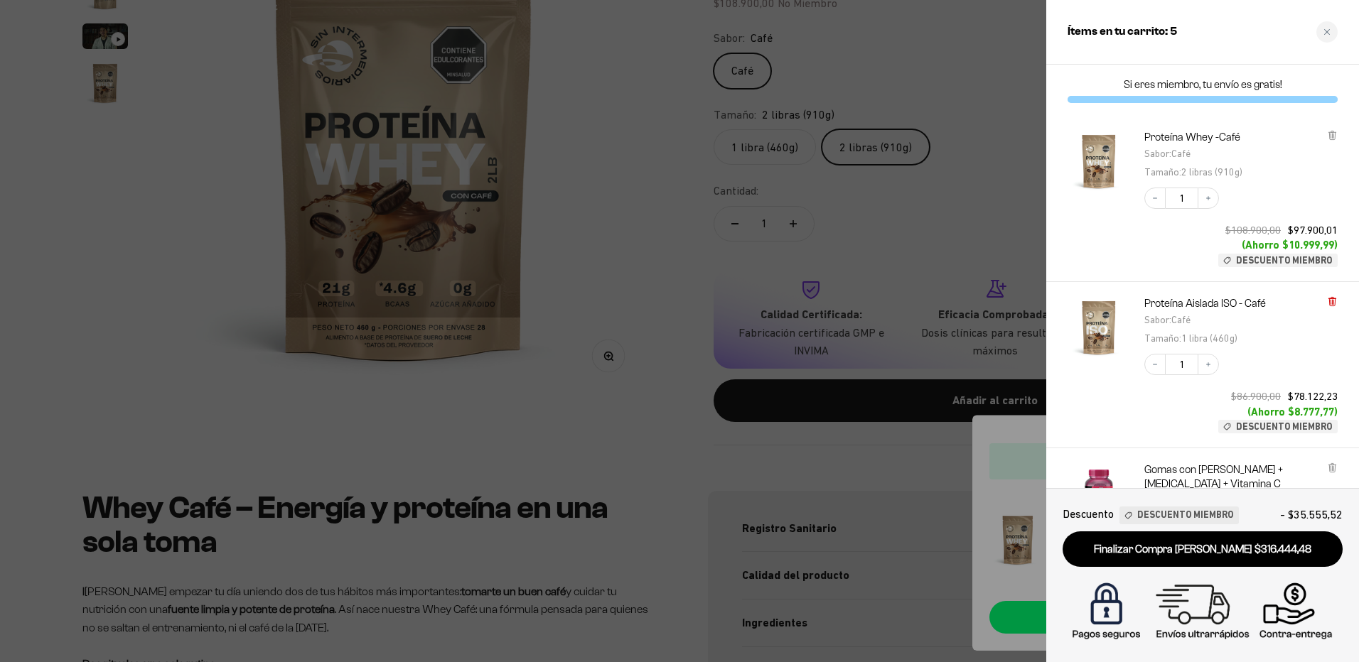
click at [1332, 299] on icon at bounding box center [1332, 301] width 6 height 7
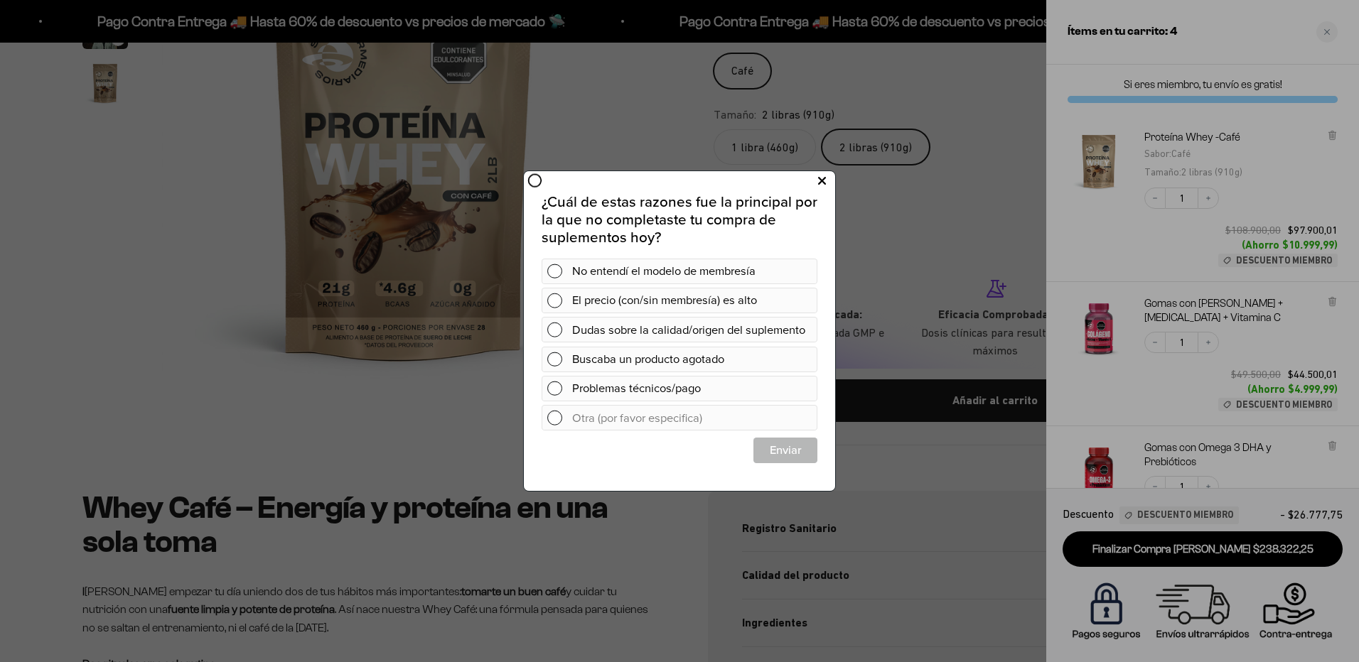
click at [824, 181] on icon at bounding box center [822, 181] width 8 height 19
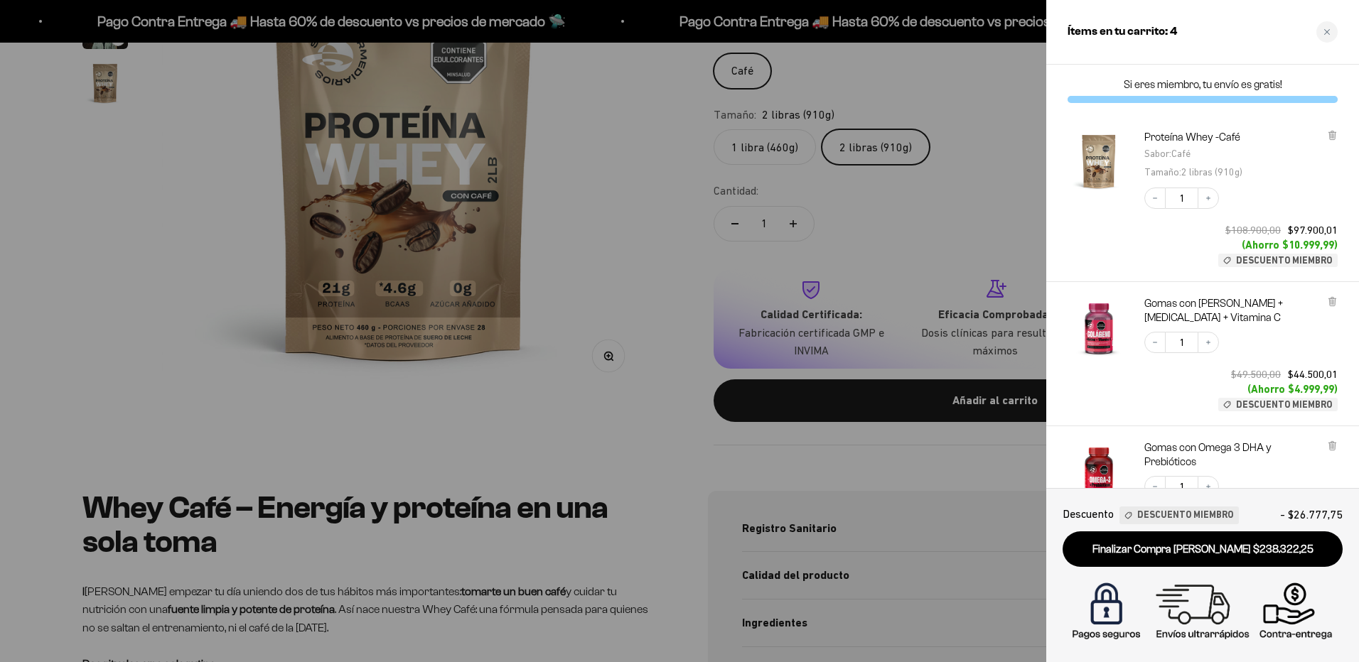
click at [605, 374] on div at bounding box center [679, 331] width 1359 height 662
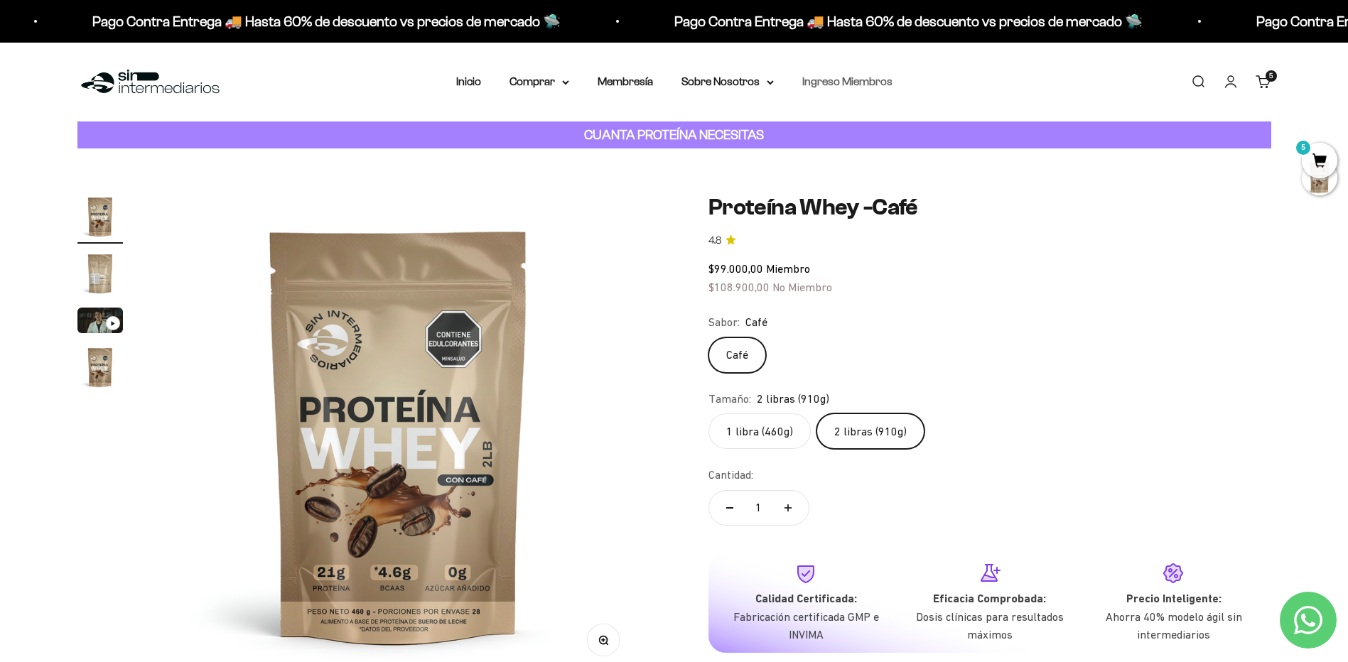
click at [854, 85] on link "Ingreso Miembros" at bounding box center [847, 81] width 90 height 12
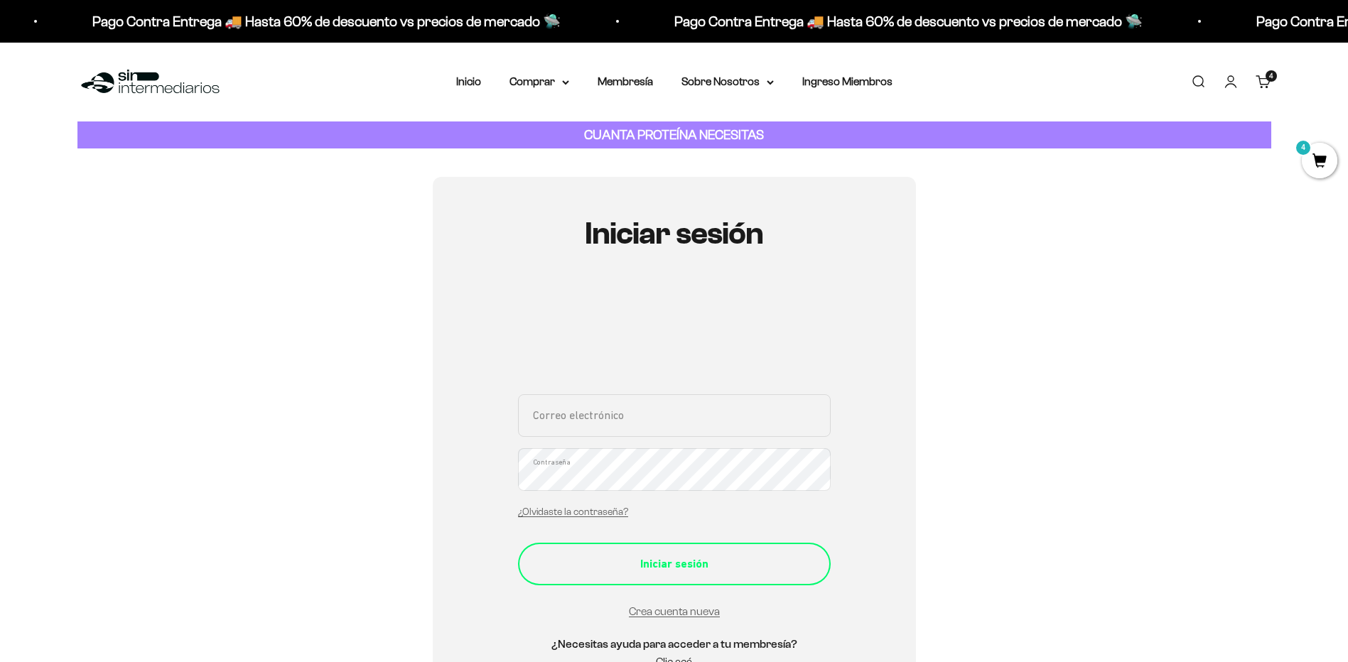
type input "[PERSON_NAME][EMAIL_ADDRESS][PERSON_NAME][DOMAIN_NAME]"
click at [702, 573] on button "Iniciar sesión" at bounding box center [674, 564] width 313 height 43
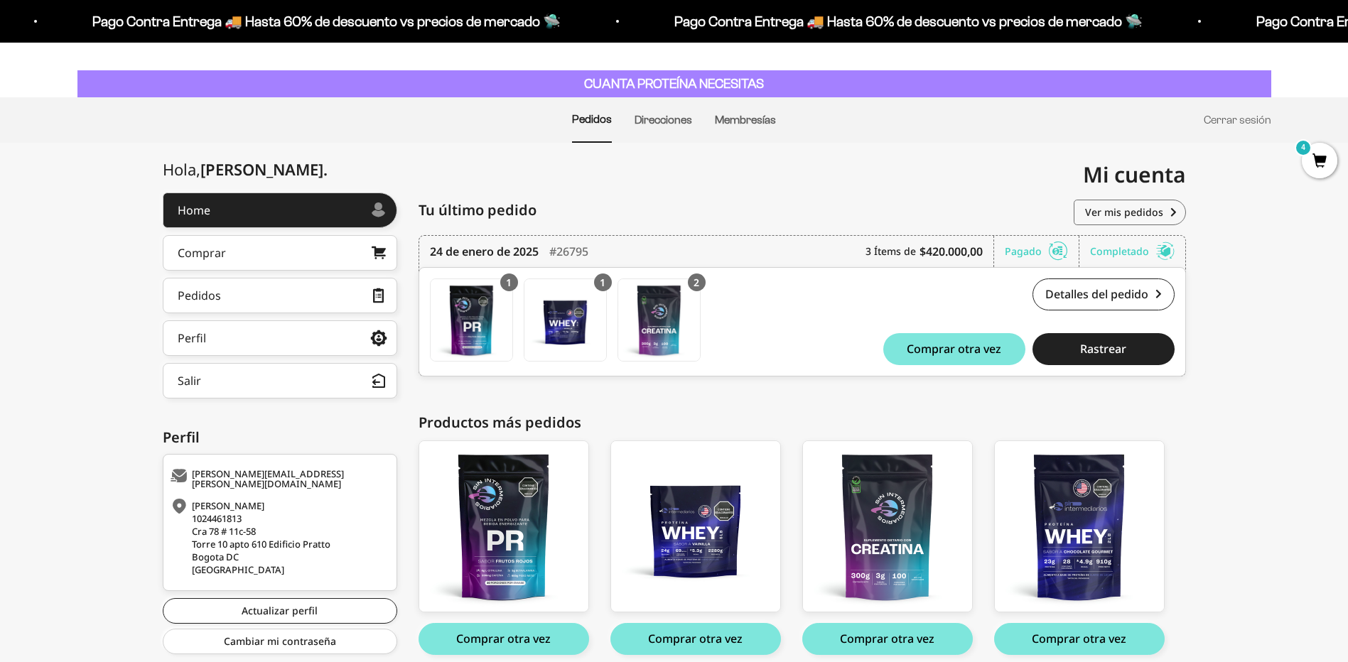
scroll to position [112, 0]
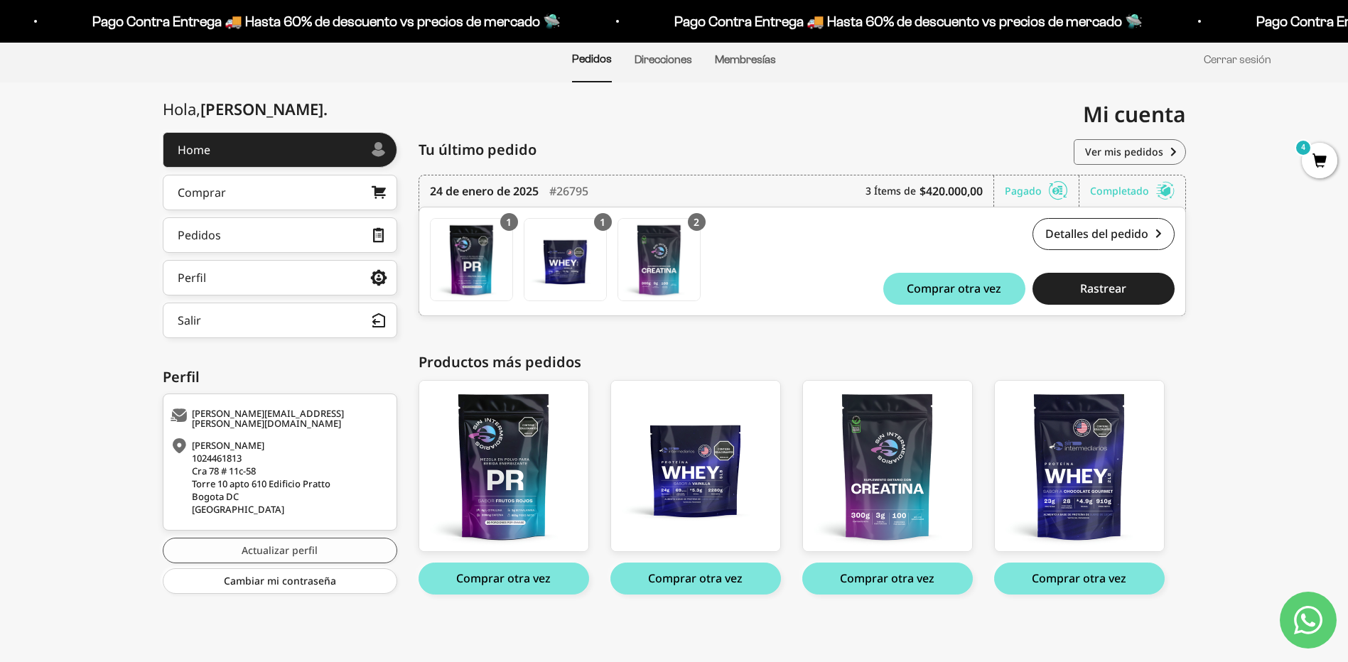
click at [296, 549] on link "Actualizar perfil" at bounding box center [280, 551] width 234 height 26
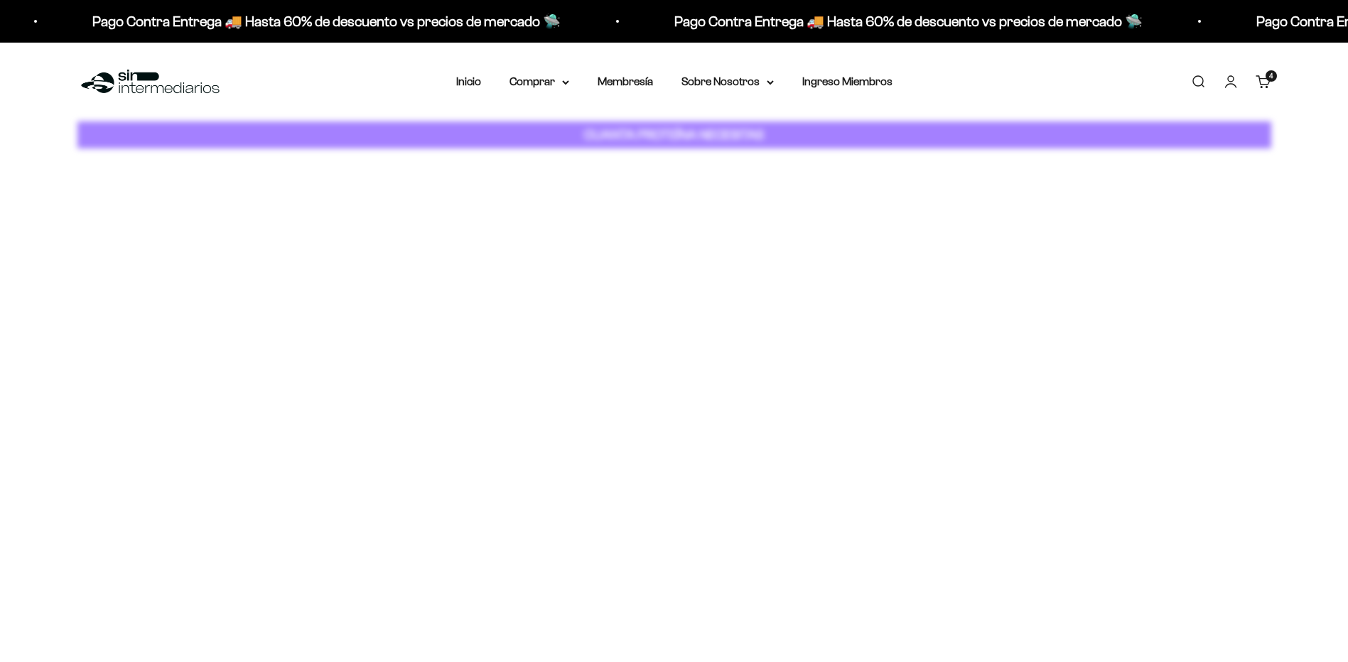
select select "[GEOGRAPHIC_DATA], D.C."
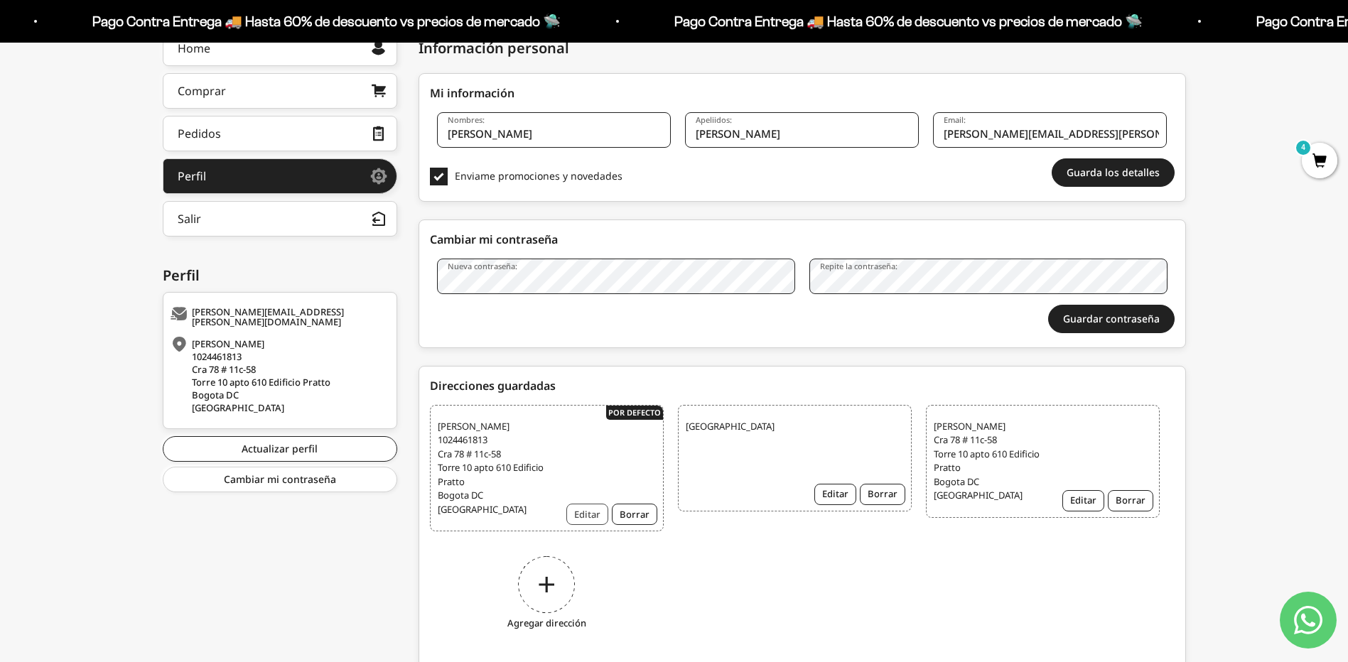
click at [597, 515] on button "Editar" at bounding box center [587, 514] width 42 height 21
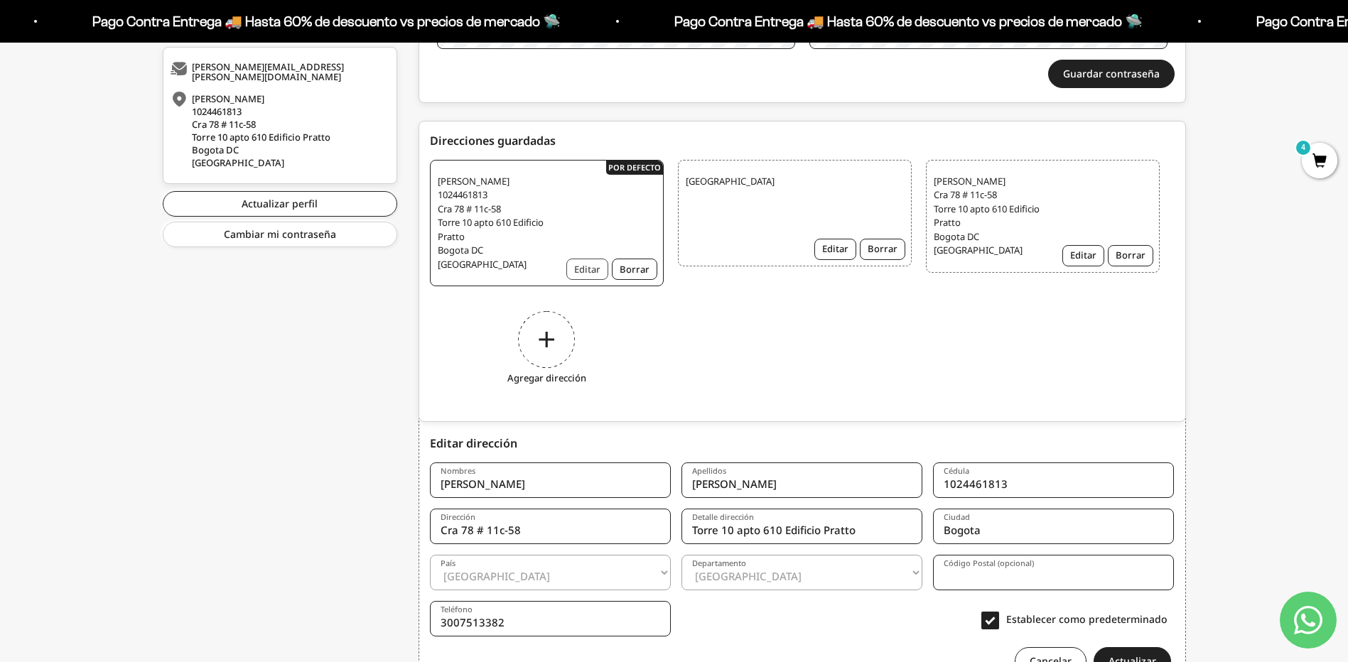
scroll to position [540, 0]
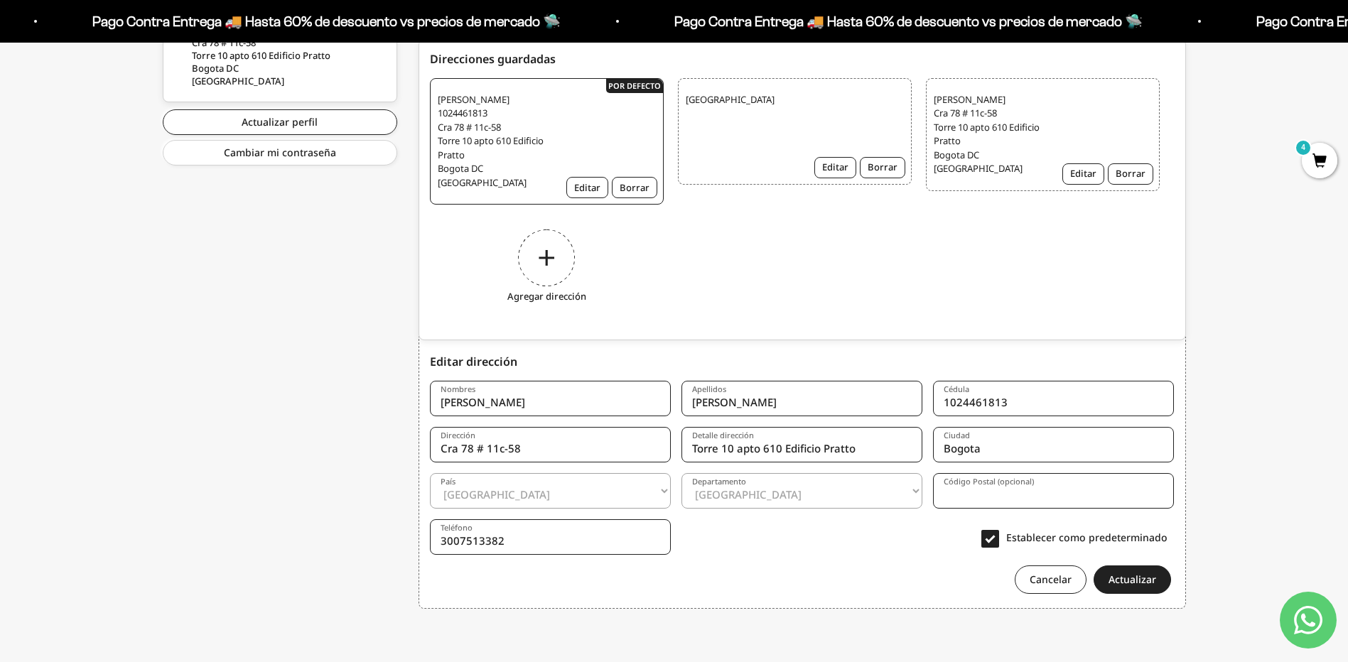
click at [519, 441] on input "Cra 78 # 11c-58" at bounding box center [550, 445] width 241 height 36
drag, startPoint x: 526, startPoint y: 439, endPoint x: 460, endPoint y: 448, distance: 66.6
click at [460, 448] on input "Cra 78 # 11c-58" at bounding box center [550, 445] width 241 height 36
type input "CRA 1 NRO 6A 06 TORRE 4 APTO 102"
select select "Cundinamarca"
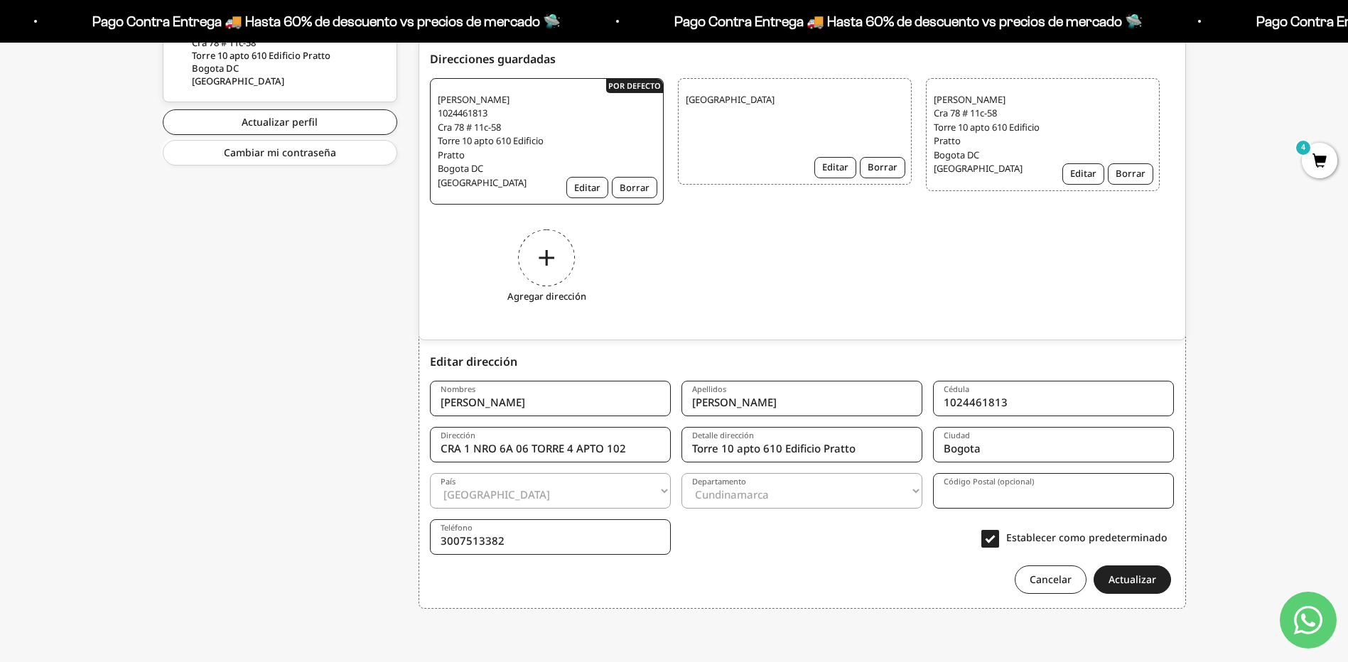
click at [716, 448] on input "Torre 10 apto 610 Edificio Pratto" at bounding box center [801, 445] width 241 height 36
drag, startPoint x: 737, startPoint y: 449, endPoint x: 723, endPoint y: 450, distance: 13.5
click at [723, 450] on input "Torre 10 apto 610 Edificio Pratto" at bounding box center [801, 445] width 241 height 36
drag, startPoint x: 757, startPoint y: 448, endPoint x: 776, endPoint y: 447, distance: 19.2
click at [776, 447] on input "Torre 4 apto 610 Edificio Pratto" at bounding box center [801, 445] width 241 height 36
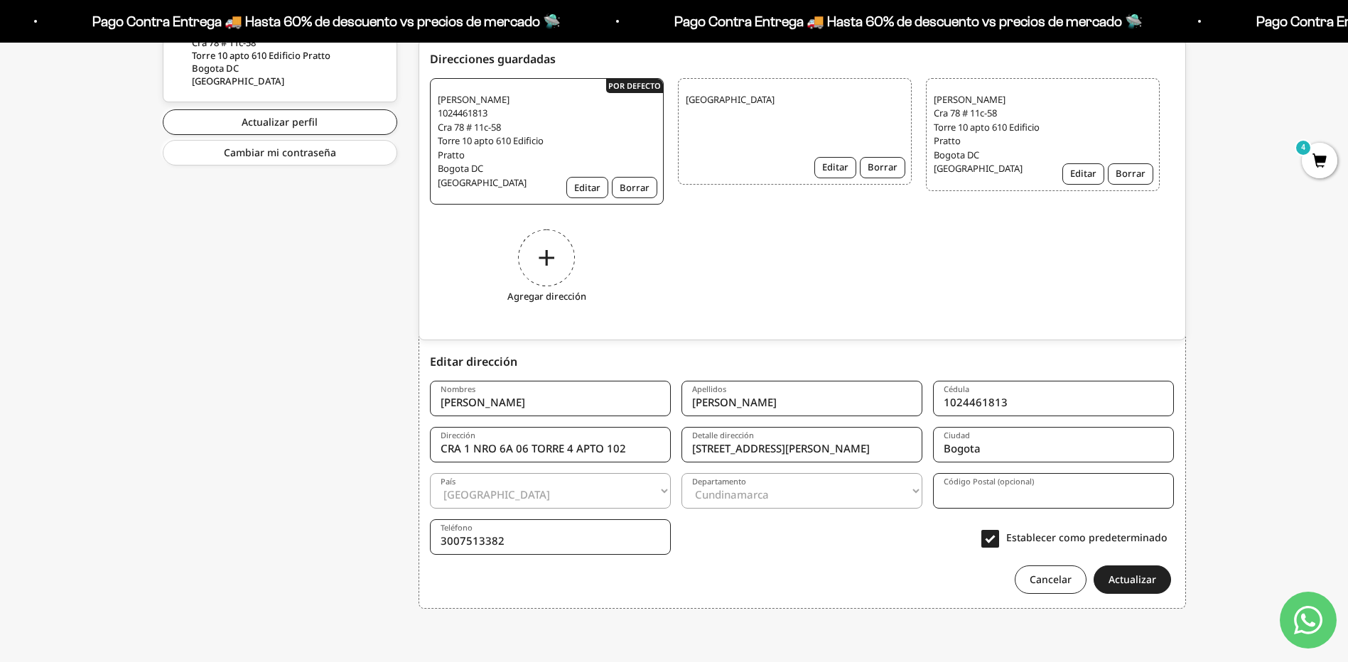
click at [755, 435] on input "Torre 4 apto 102 Edificio Pratto" at bounding box center [801, 445] width 241 height 36
drag, startPoint x: 772, startPoint y: 446, endPoint x: 852, endPoint y: 444, distance: 79.6
click at [852, 444] on input "Torre 4 apto 102 Edificio Pratto" at bounding box center [801, 445] width 241 height 36
type input "Torre 4 apto 102 HACIENDA [GEOGRAPHIC_DATA]"
click at [953, 438] on label "Ciudad" at bounding box center [957, 436] width 26 height 11
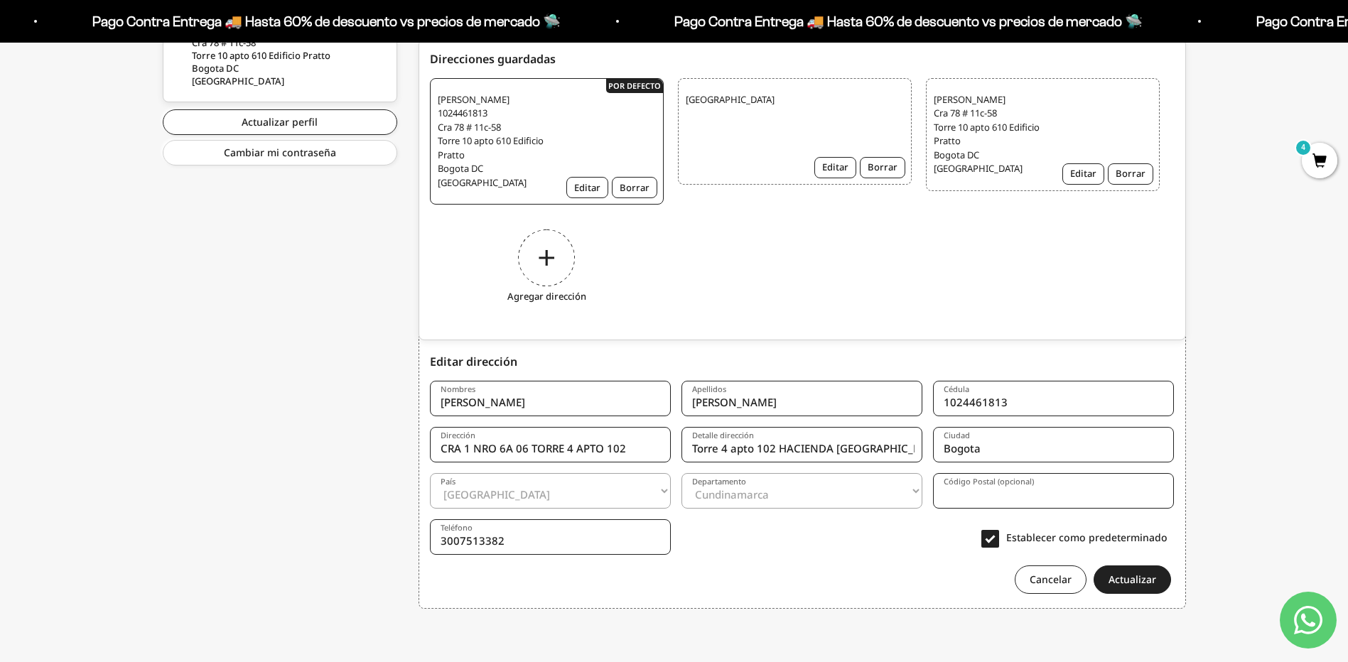
click at [953, 438] on input "Bogota" at bounding box center [1053, 445] width 241 height 36
drag, startPoint x: 987, startPoint y: 445, endPoint x: 887, endPoint y: 445, distance: 100.2
click at [887, 445] on form "Nombres Andres Apellidos Murillo Cédula 1024461813 Dirección CRA 1 NRO 6A 06 TO…" at bounding box center [802, 482] width 745 height 224
type input "[GEOGRAPHIC_DATA]"
click at [1120, 584] on button "Actualizar" at bounding box center [1132, 580] width 77 height 28
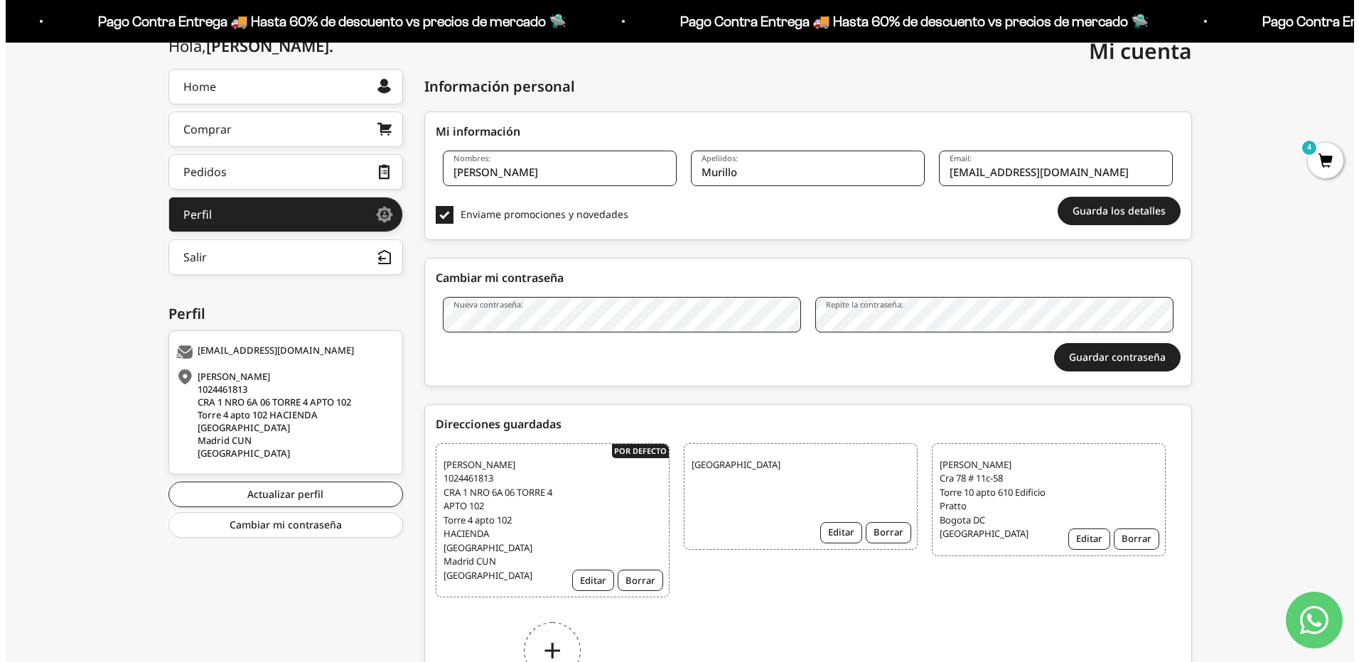
scroll to position [279, 0]
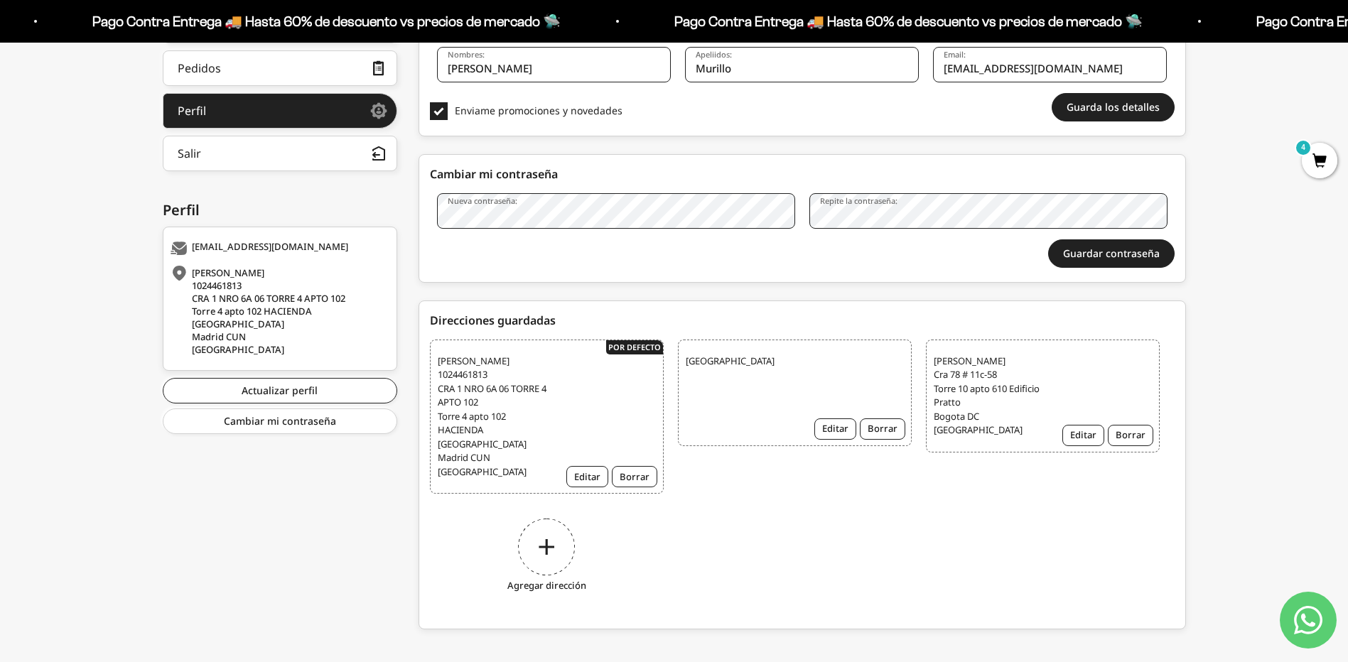
click at [1317, 168] on span "4" at bounding box center [1320, 161] width 36 height 36
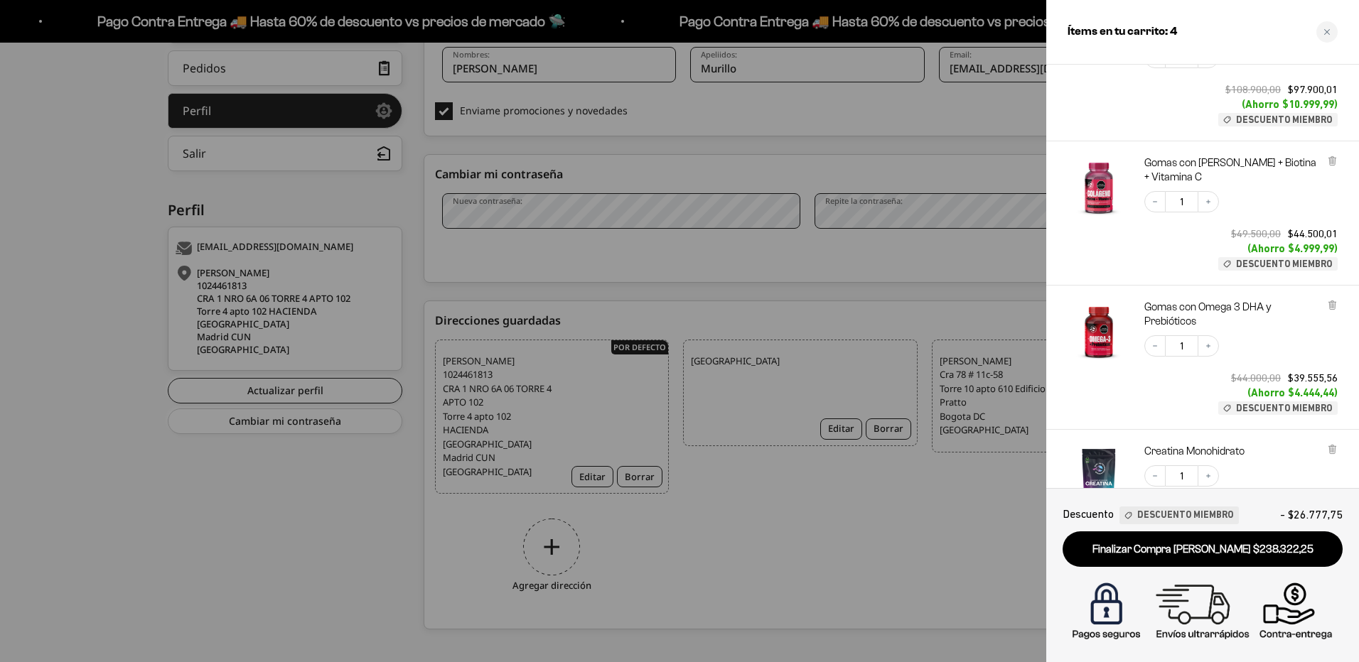
scroll to position [142, 0]
click at [1095, 190] on img "Gomas con Colageno + Biotina + Vitamina C" at bounding box center [1098, 185] width 63 height 63
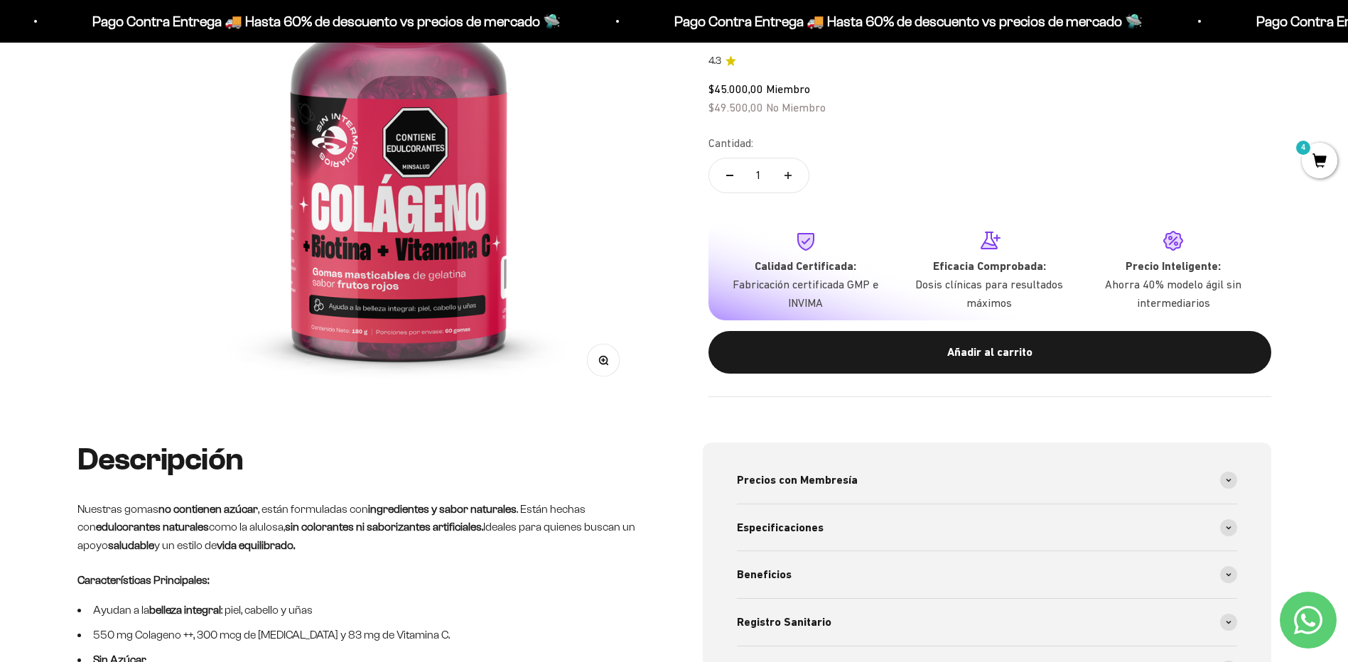
scroll to position [213, 0]
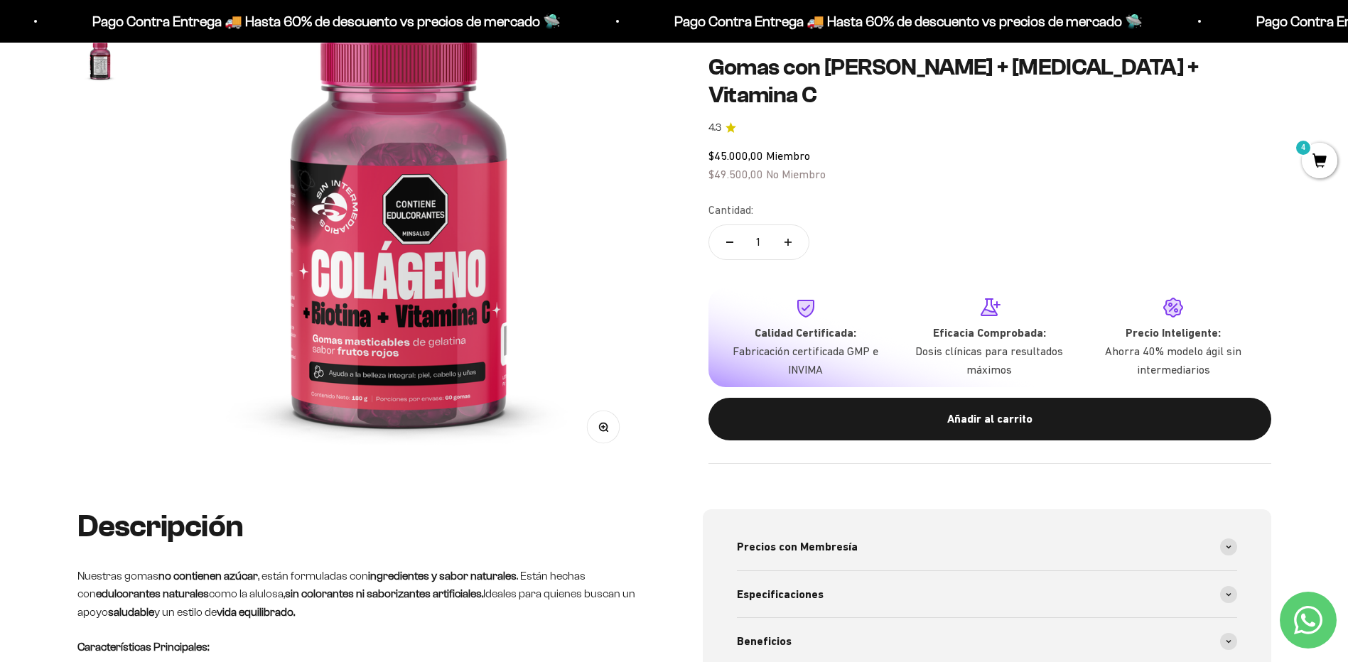
click at [432, 274] on img at bounding box center [398, 222] width 483 height 483
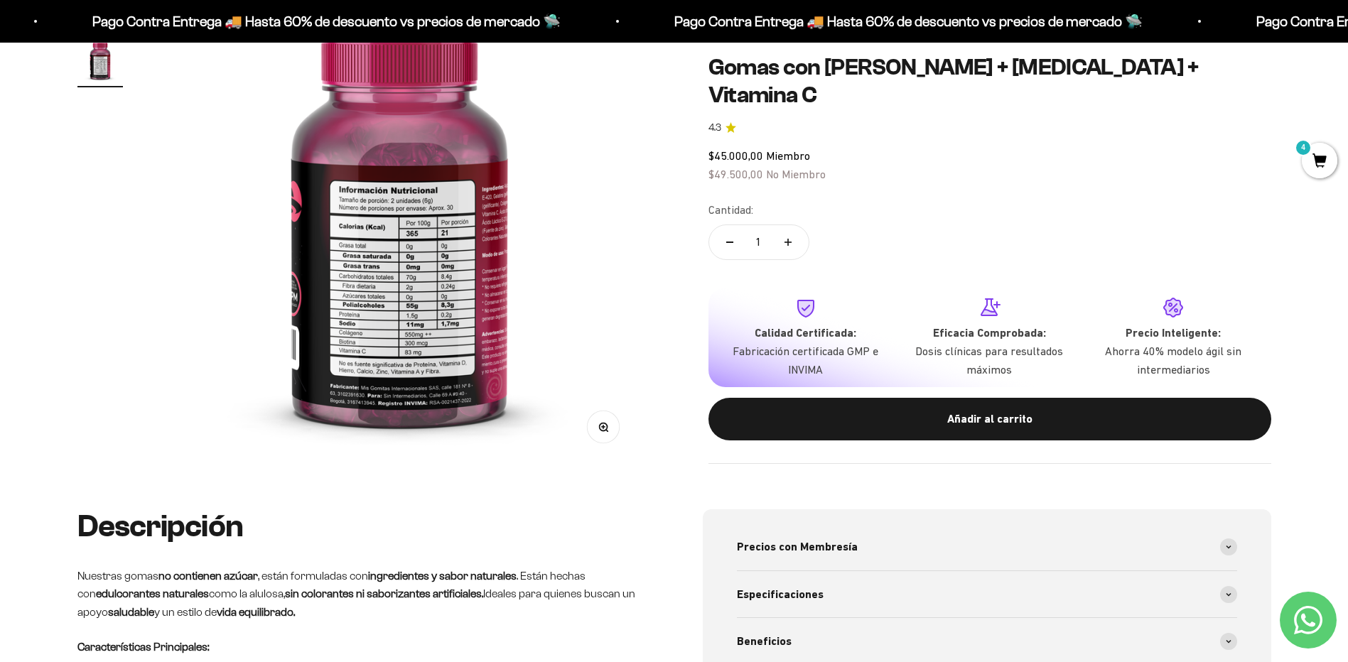
scroll to position [0, 500]
click at [441, 297] on img at bounding box center [398, 222] width 483 height 483
click at [561, 263] on img at bounding box center [398, 222] width 483 height 483
click at [259, 261] on img at bounding box center [398, 222] width 483 height 483
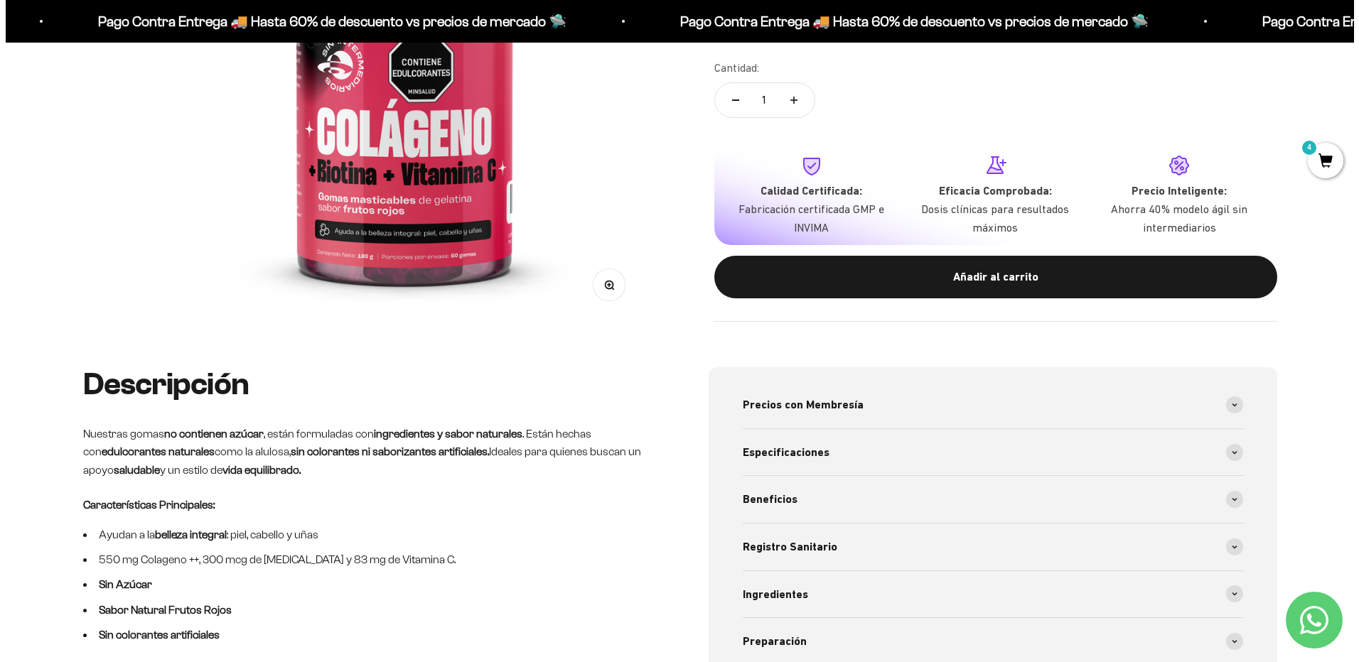
scroll to position [0, 0]
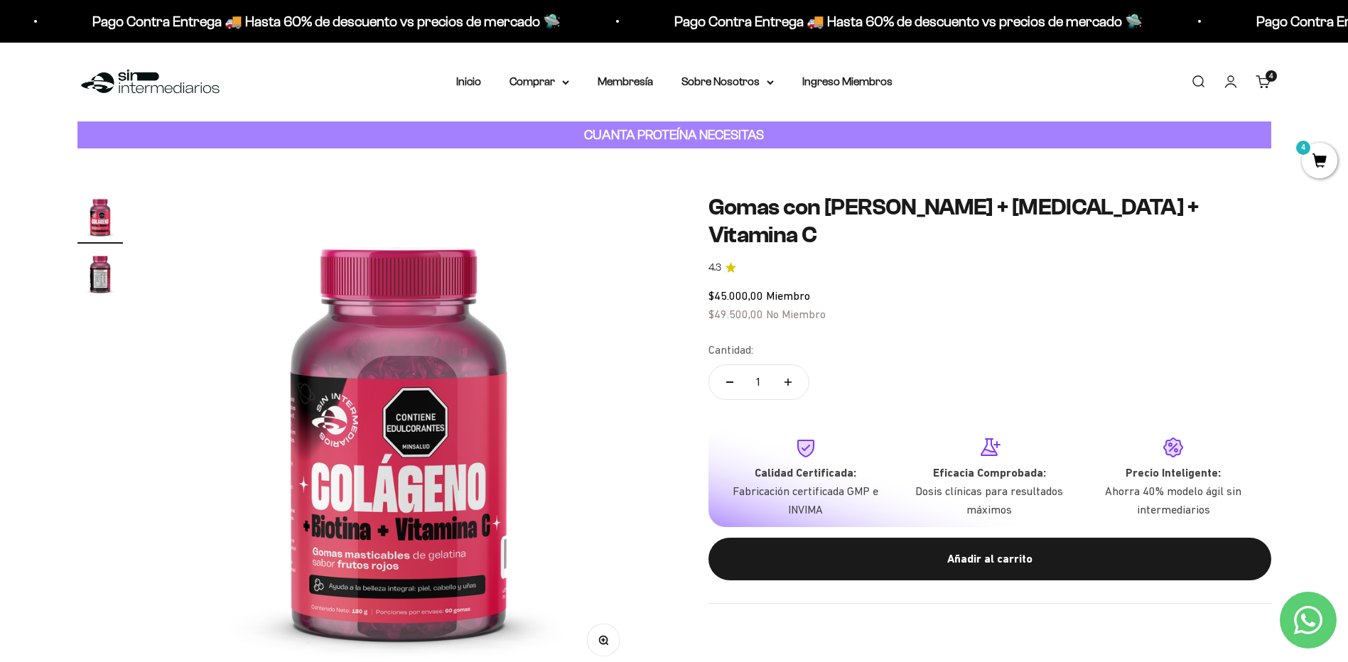
click at [1309, 158] on span "4" at bounding box center [1320, 161] width 36 height 36
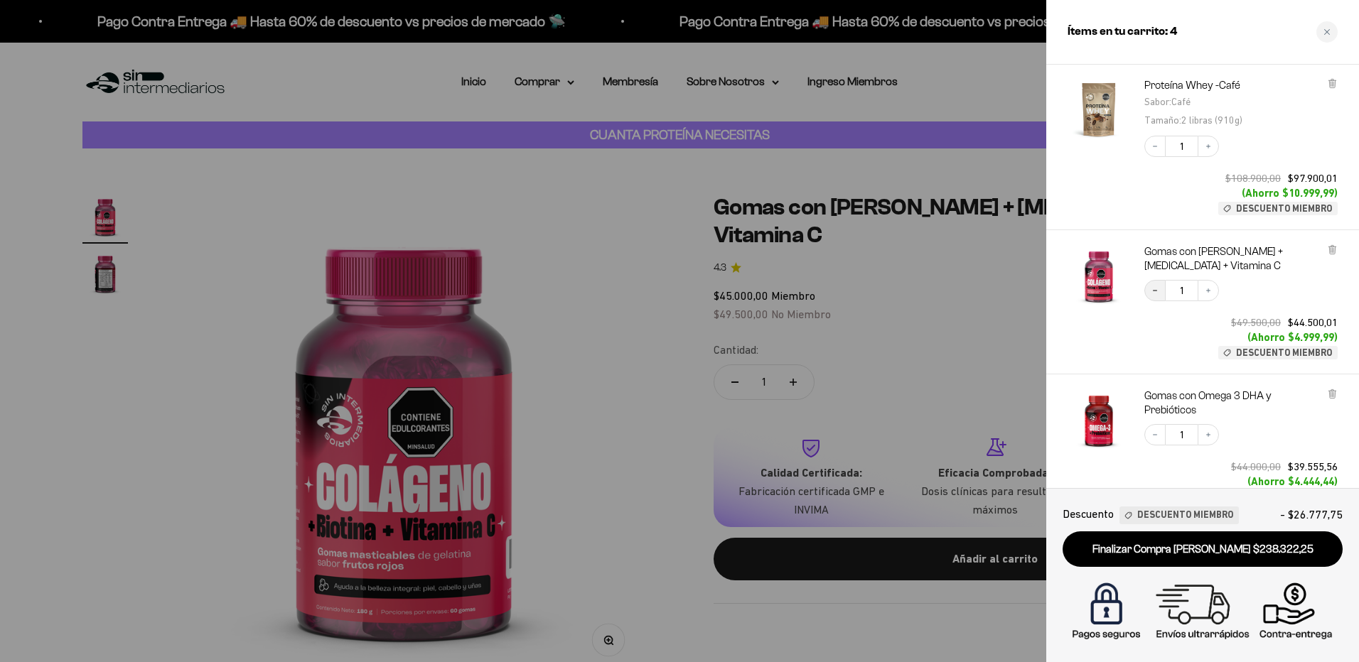
scroll to position [142, 0]
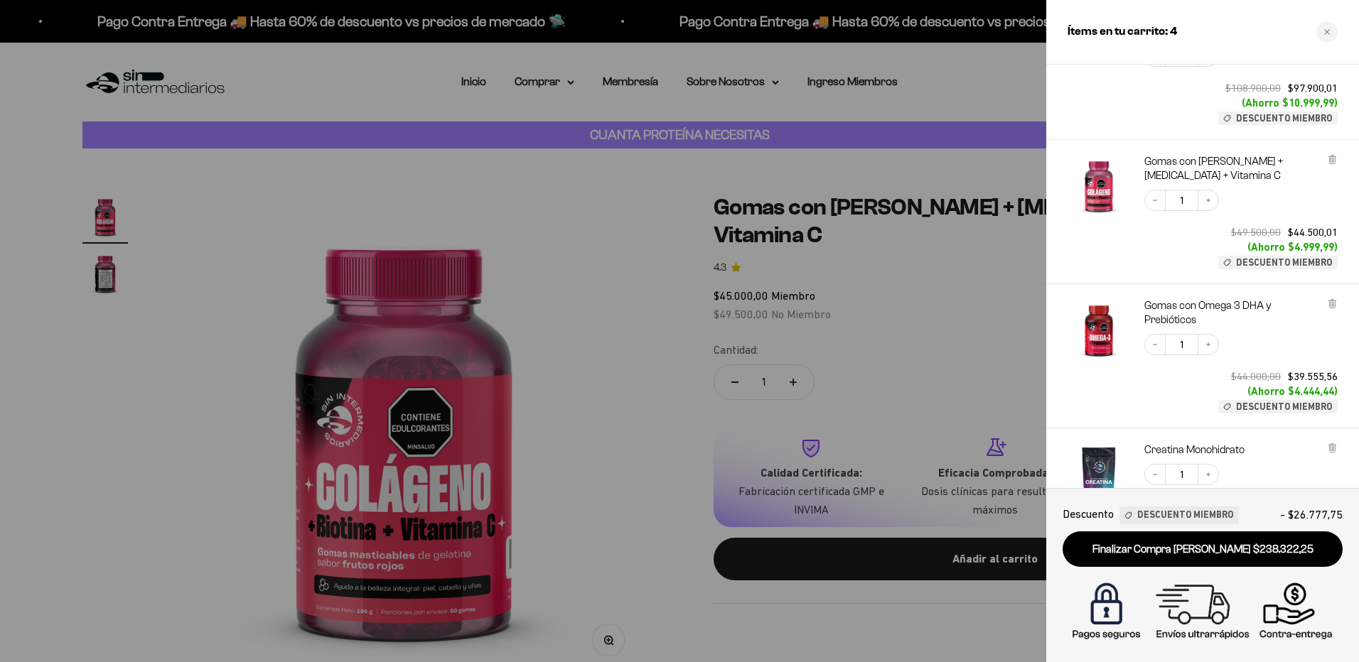
click at [1100, 330] on img "Gomas con Omega 3 DHA y Prebióticos" at bounding box center [1098, 329] width 63 height 63
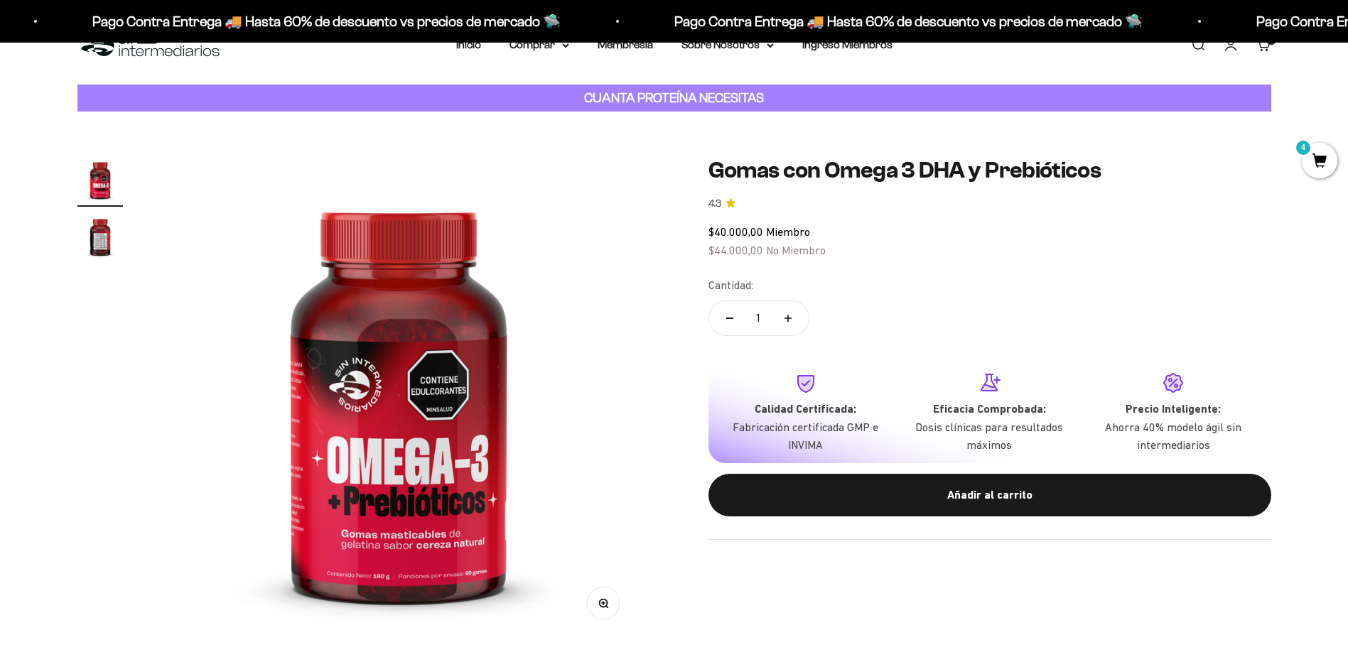
scroll to position [71, 0]
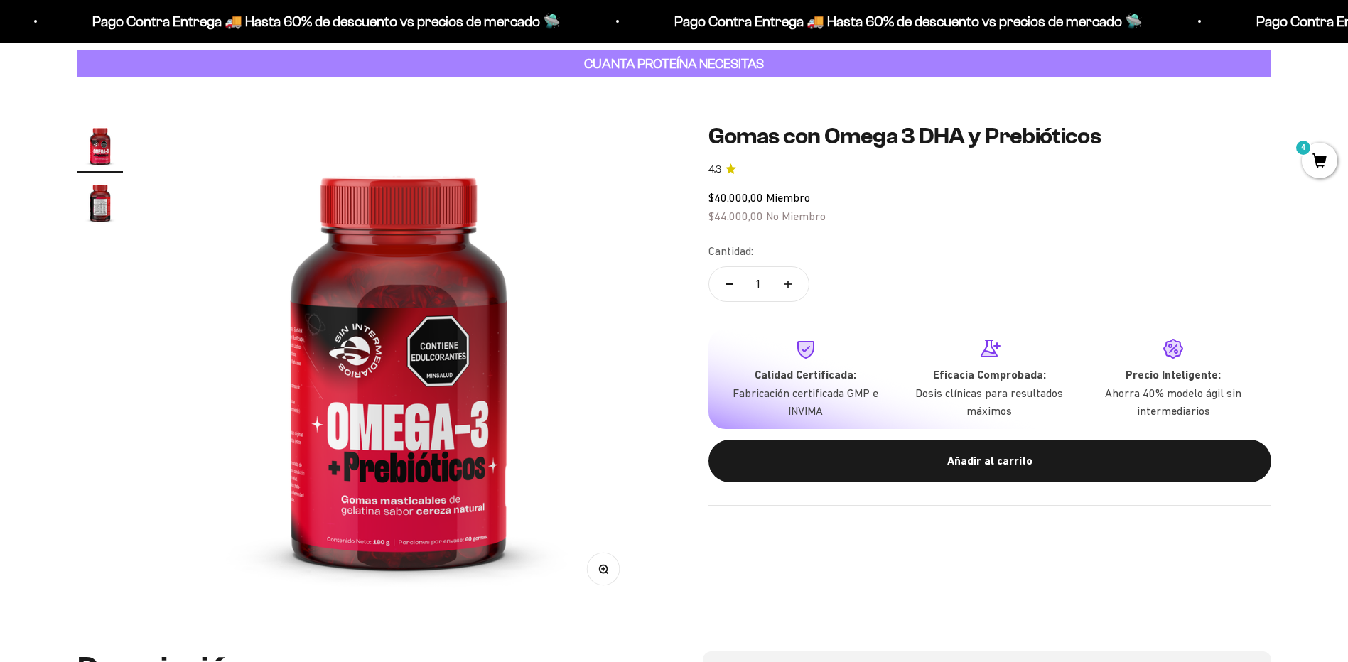
click at [417, 443] on img at bounding box center [398, 364] width 483 height 483
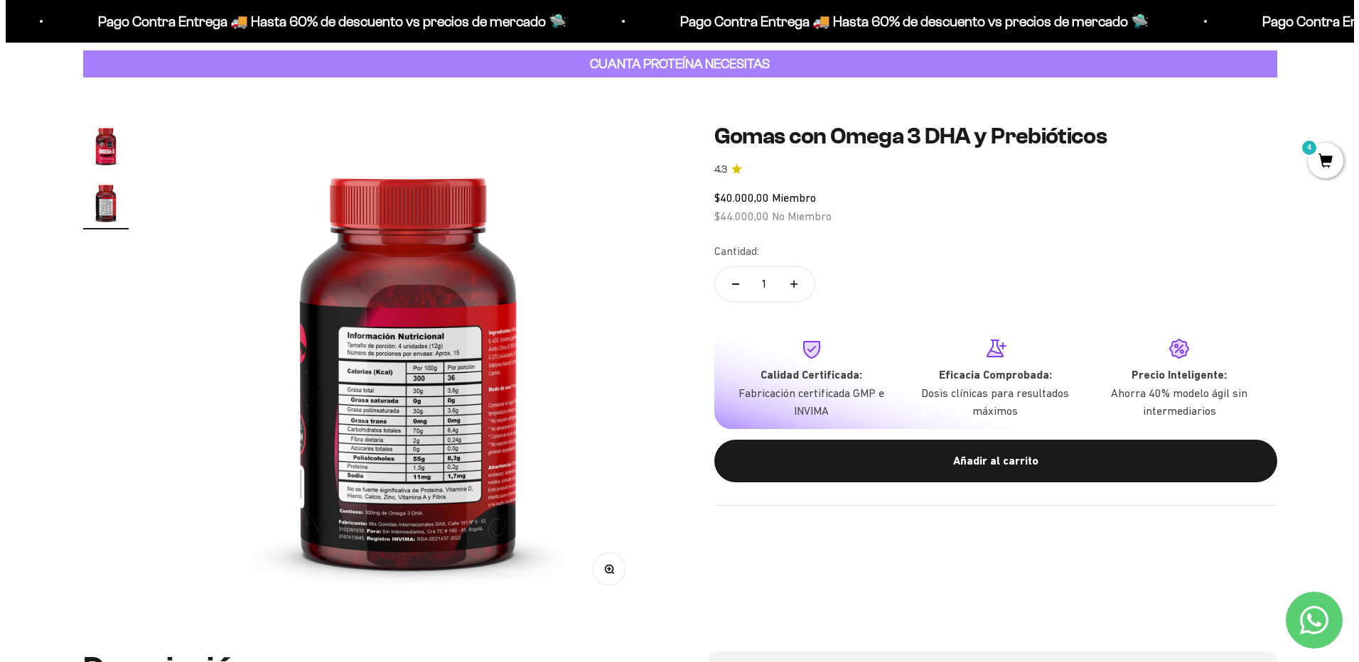
scroll to position [0, 500]
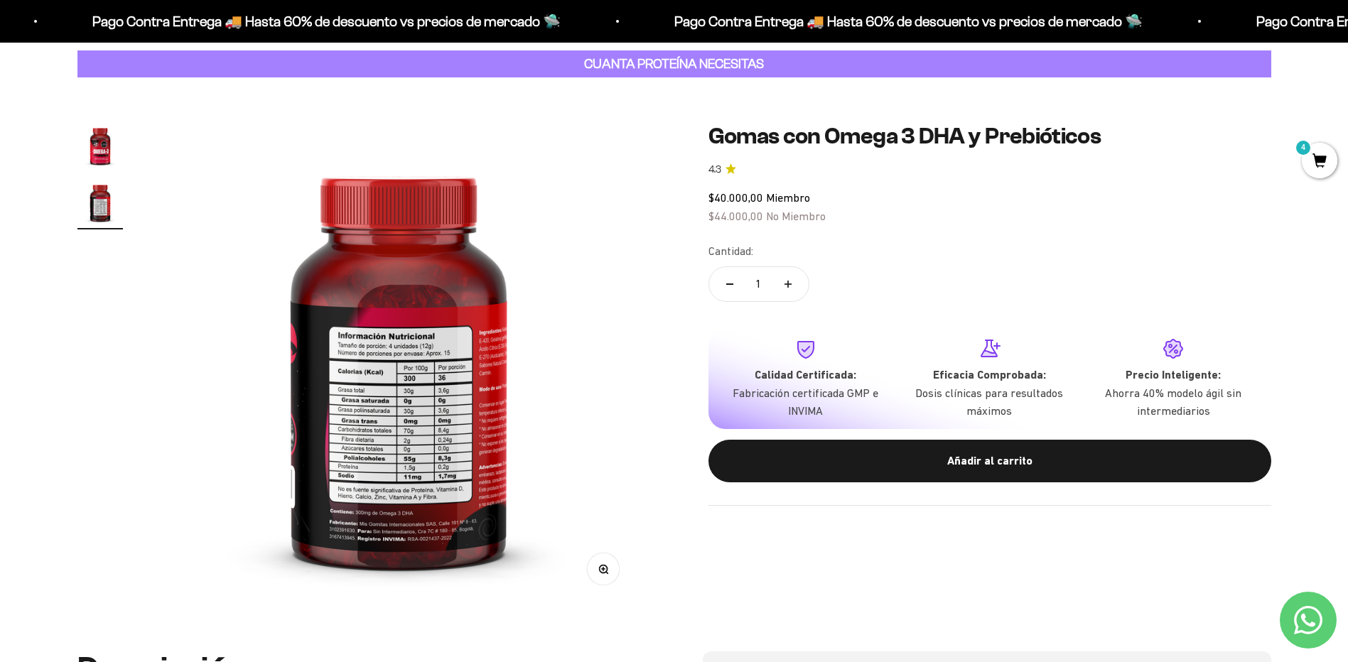
click at [564, 389] on img at bounding box center [398, 364] width 483 height 483
click at [474, 414] on img at bounding box center [398, 364] width 483 height 483
click at [1328, 160] on span "4" at bounding box center [1320, 161] width 36 height 36
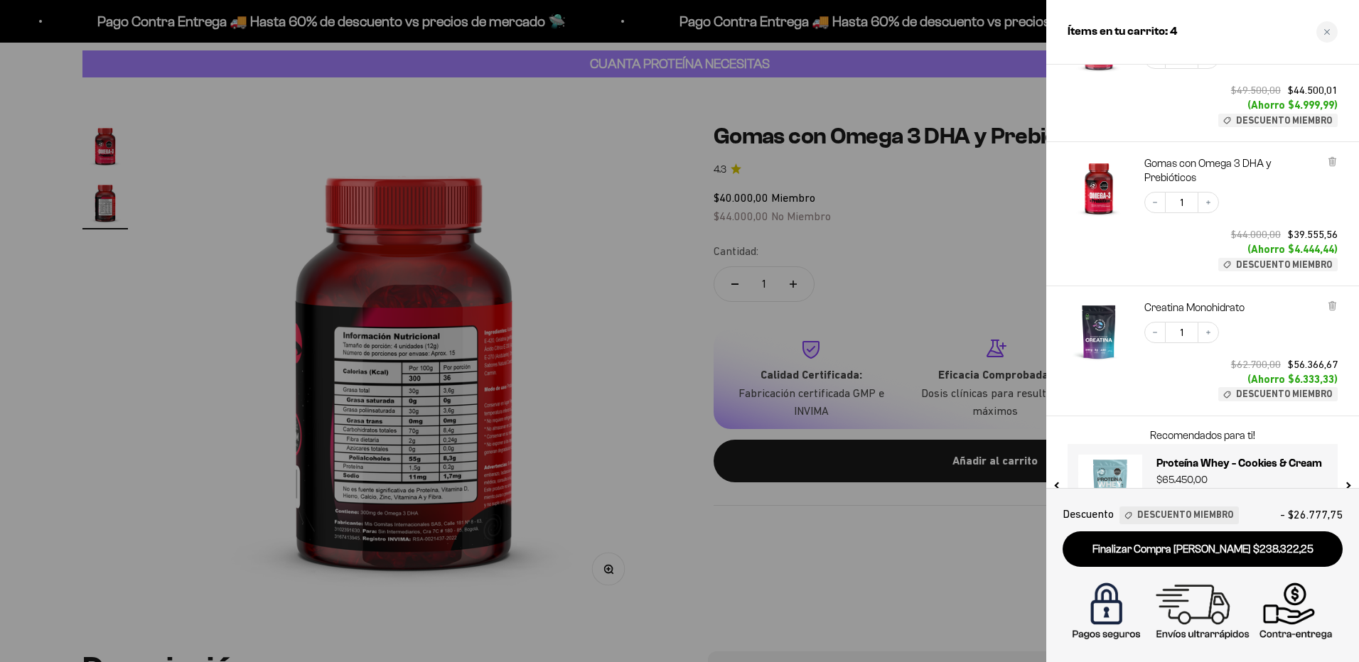
scroll to position [336, 0]
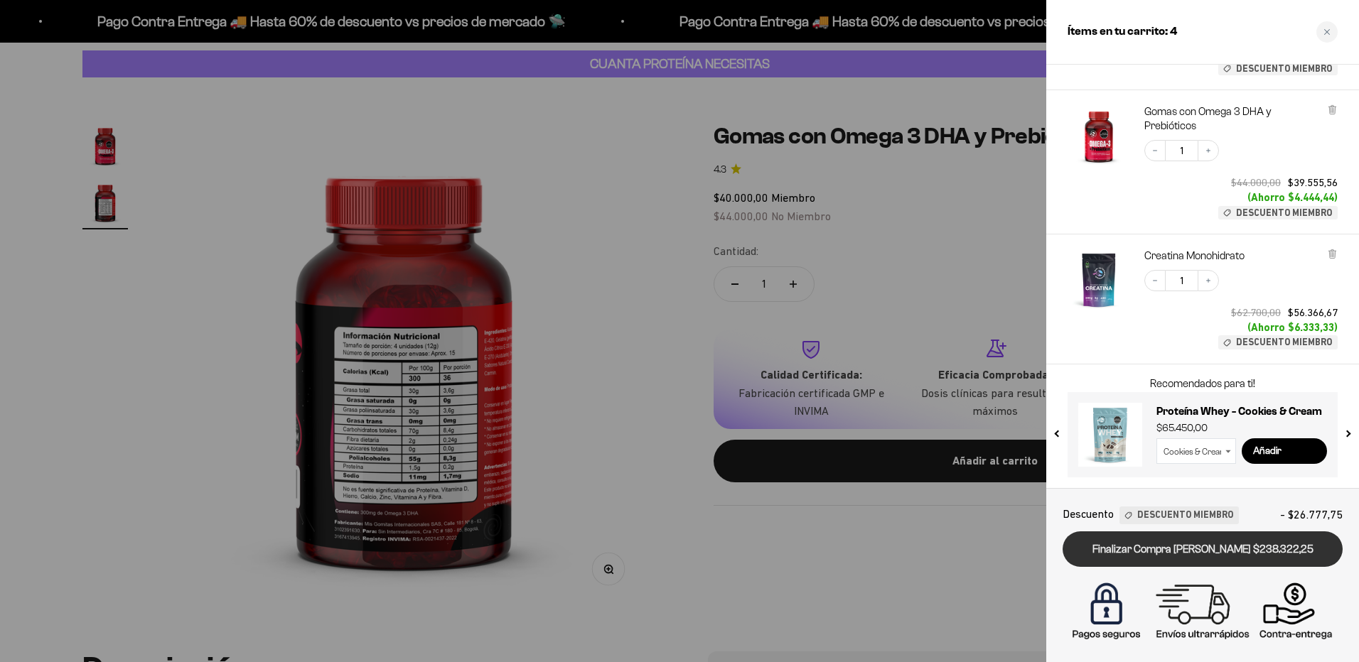
click at [1221, 546] on link "Finalizar Compra Segura $238.322,25" at bounding box center [1202, 550] width 280 height 36
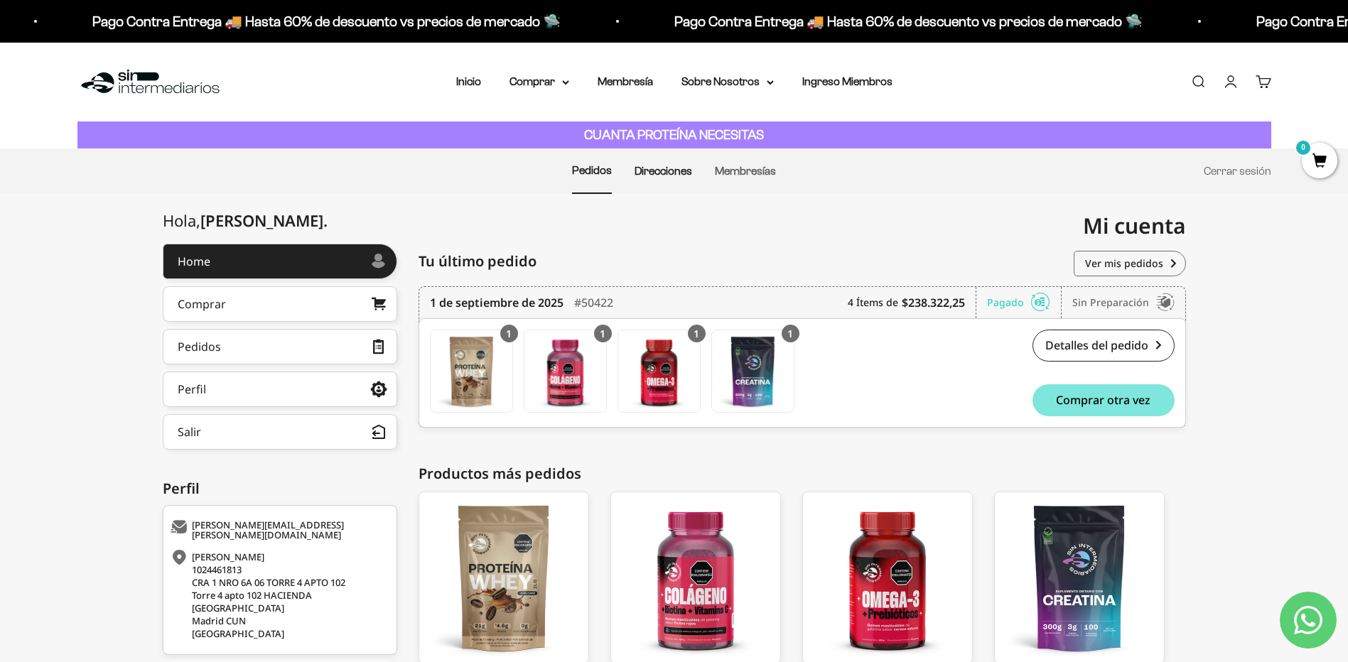
click at [676, 172] on link "Direcciones" at bounding box center [664, 171] width 58 height 12
